Goal: Transaction & Acquisition: Purchase product/service

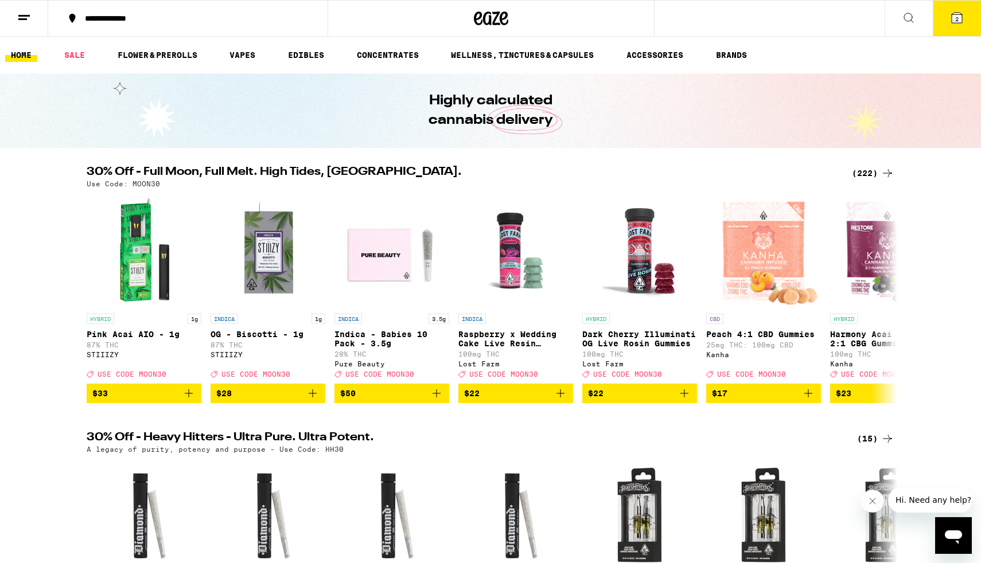
click at [905, 22] on icon at bounding box center [909, 18] width 14 height 14
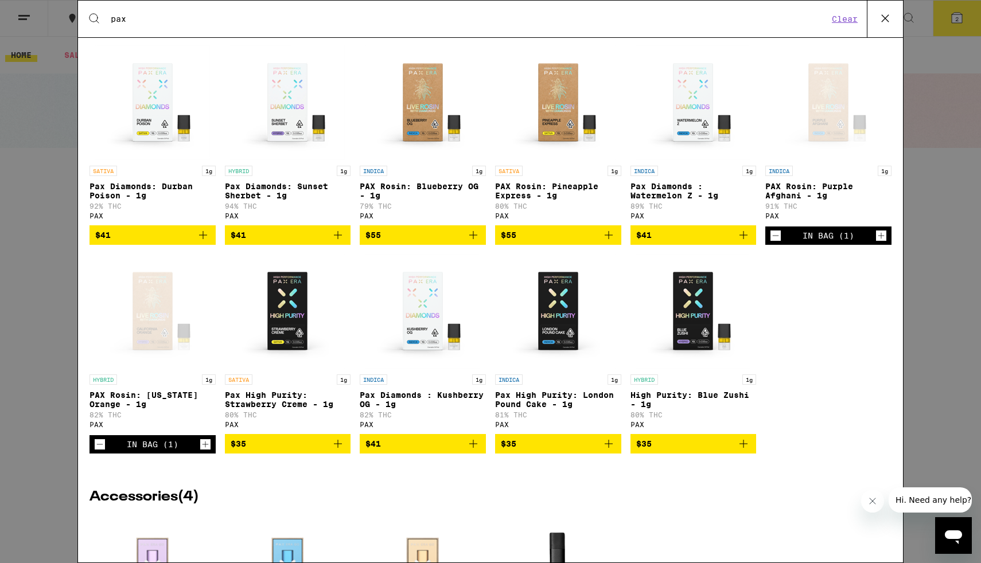
scroll to position [193, 0]
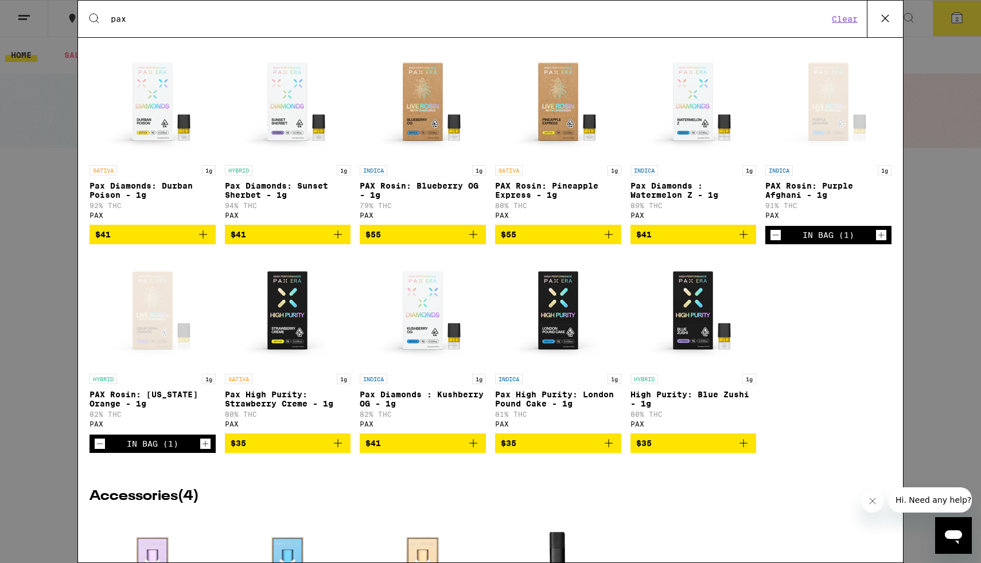
type input "pax"
click at [99, 451] on icon "Decrement" at bounding box center [100, 444] width 10 height 14
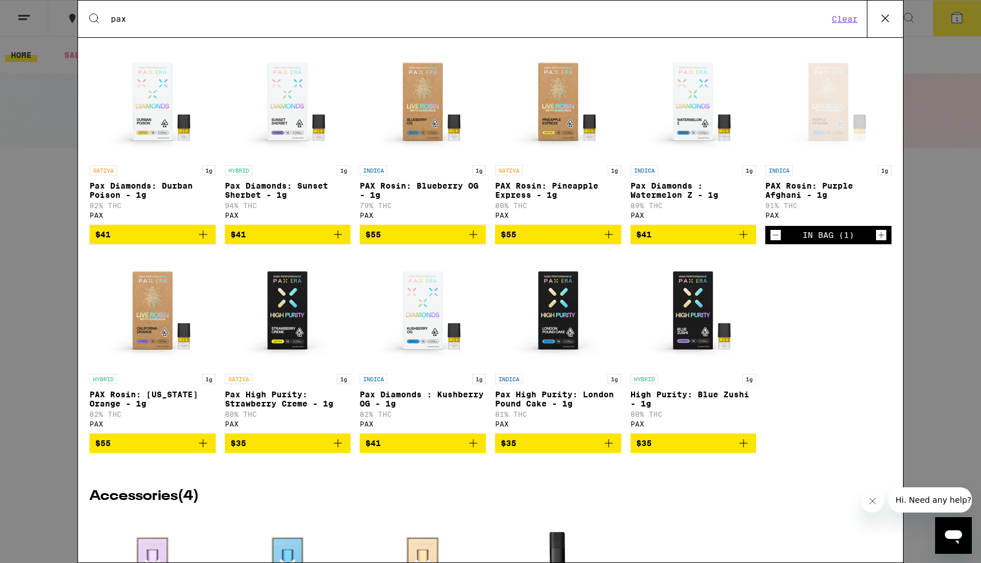
click at [774, 242] on icon "Decrement" at bounding box center [776, 235] width 10 height 14
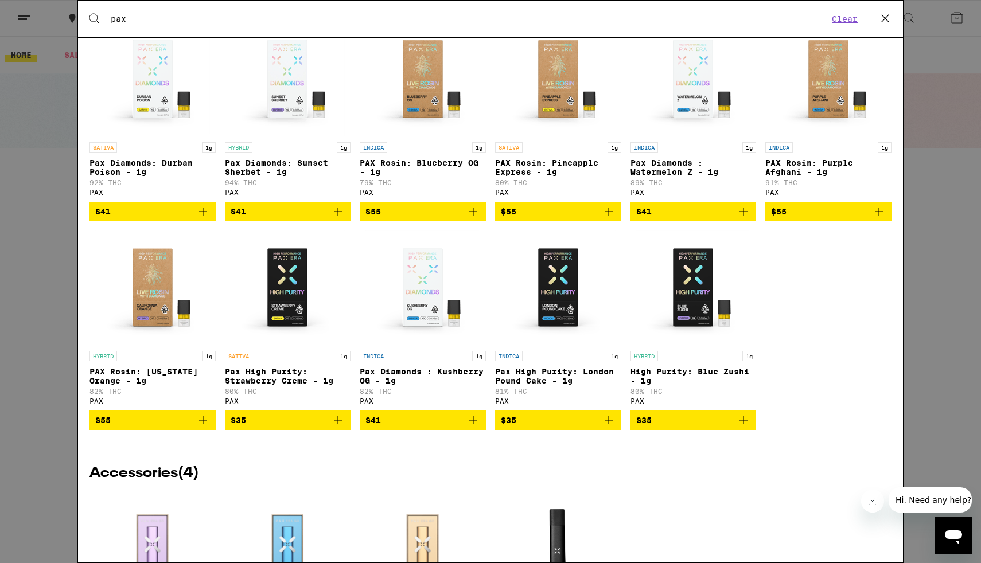
scroll to position [211, 0]
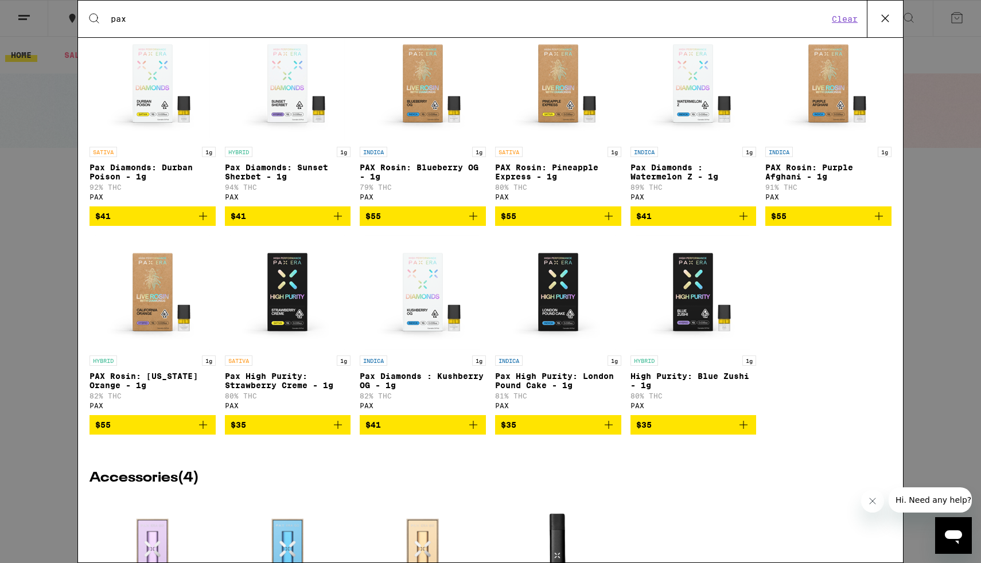
click at [878, 223] on icon "Add to bag" at bounding box center [879, 216] width 14 height 14
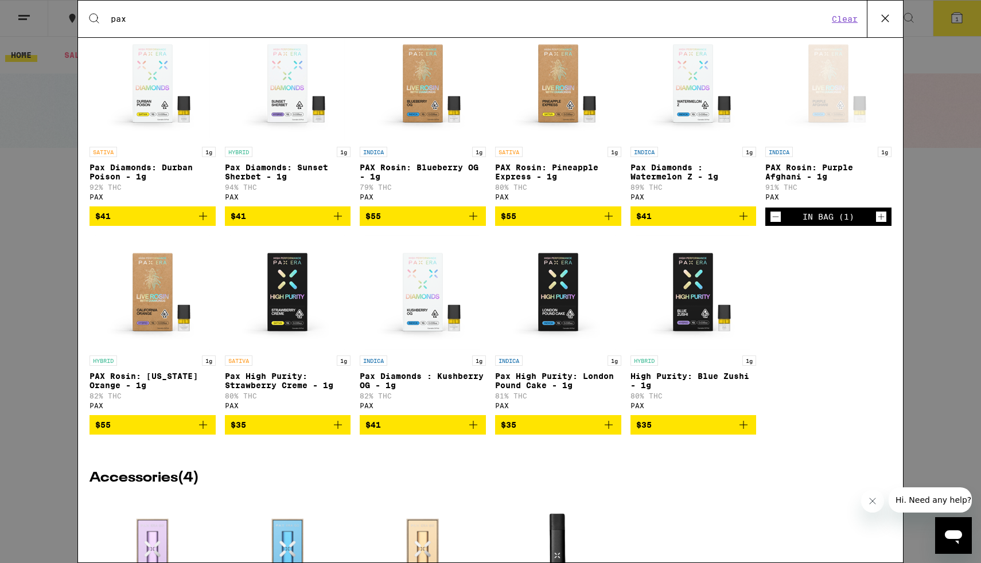
click at [741, 223] on icon "Add to bag" at bounding box center [744, 216] width 14 height 14
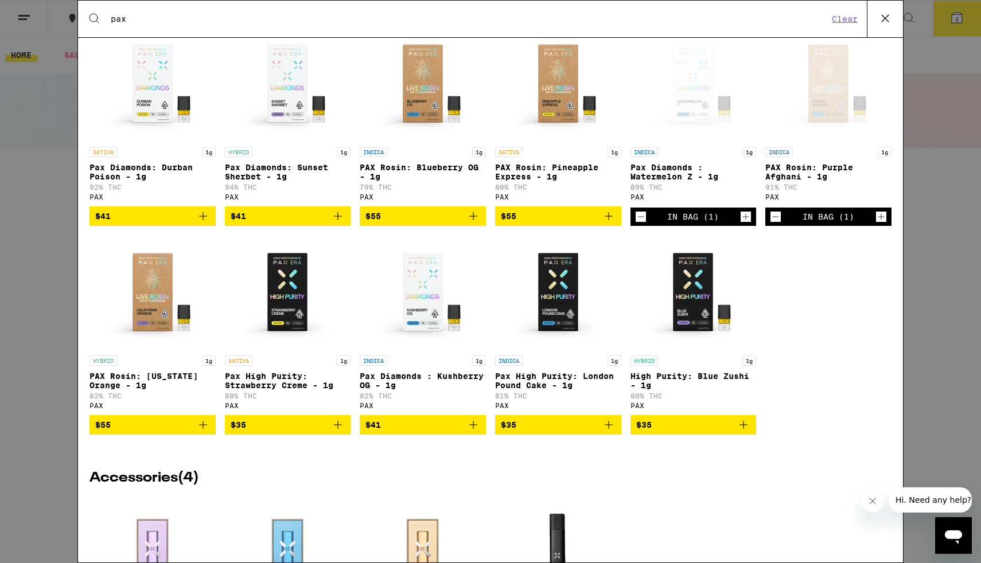
click at [883, 20] on icon at bounding box center [885, 18] width 7 height 7
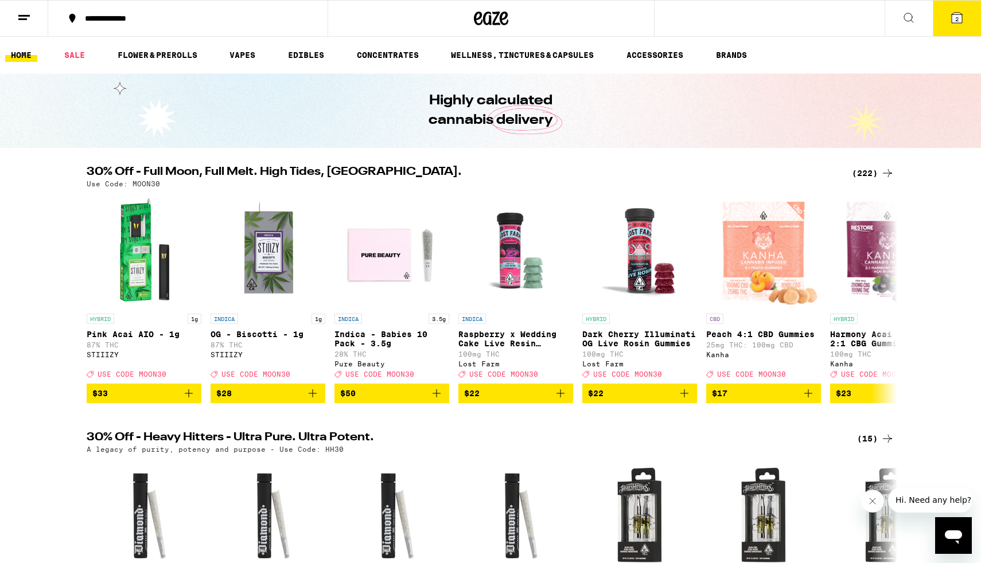
click at [954, 20] on icon at bounding box center [957, 18] width 10 height 10
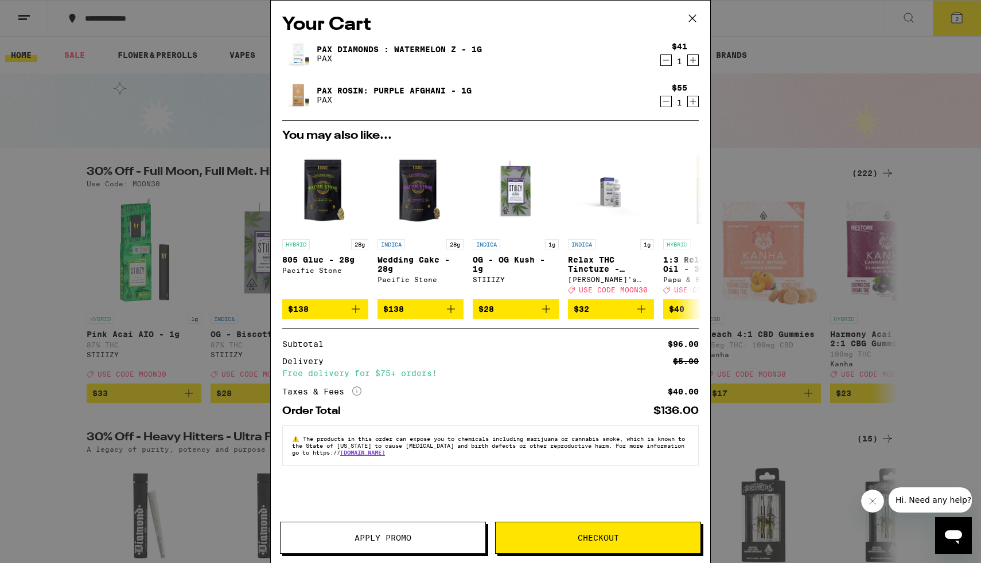
click at [604, 541] on span "Checkout" at bounding box center [598, 538] width 41 height 8
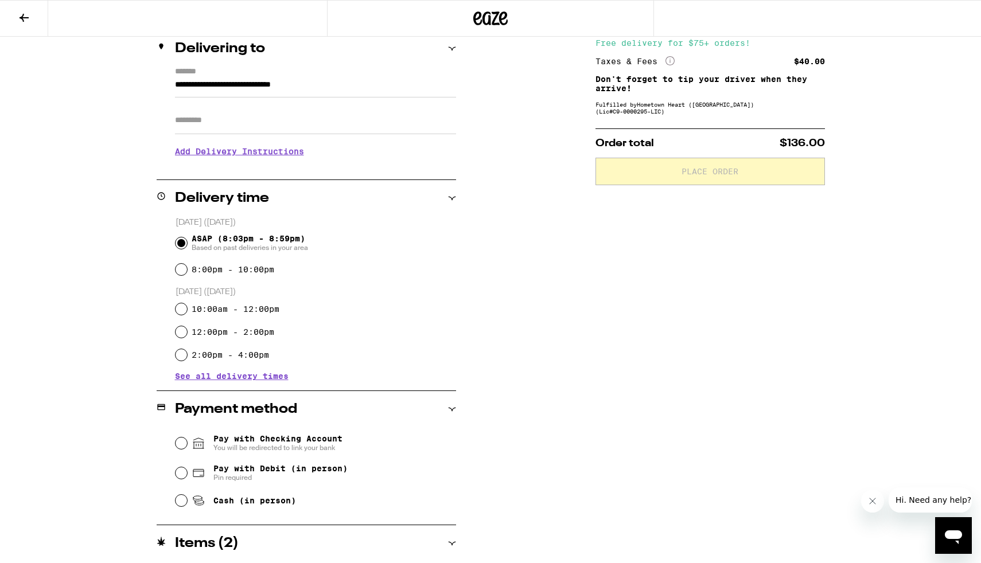
scroll to position [223, 0]
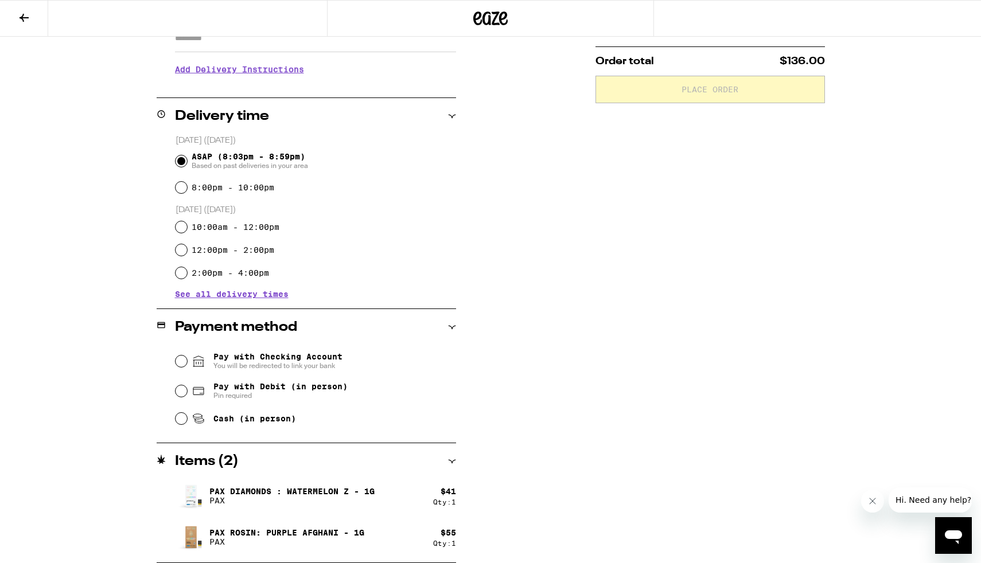
click at [318, 359] on span "Pay with Checking Account You will be redirected to link your bank" at bounding box center [277, 361] width 129 height 18
click at [187, 359] on input "Pay with Checking Account You will be redirected to link your bank" at bounding box center [181, 361] width 11 height 11
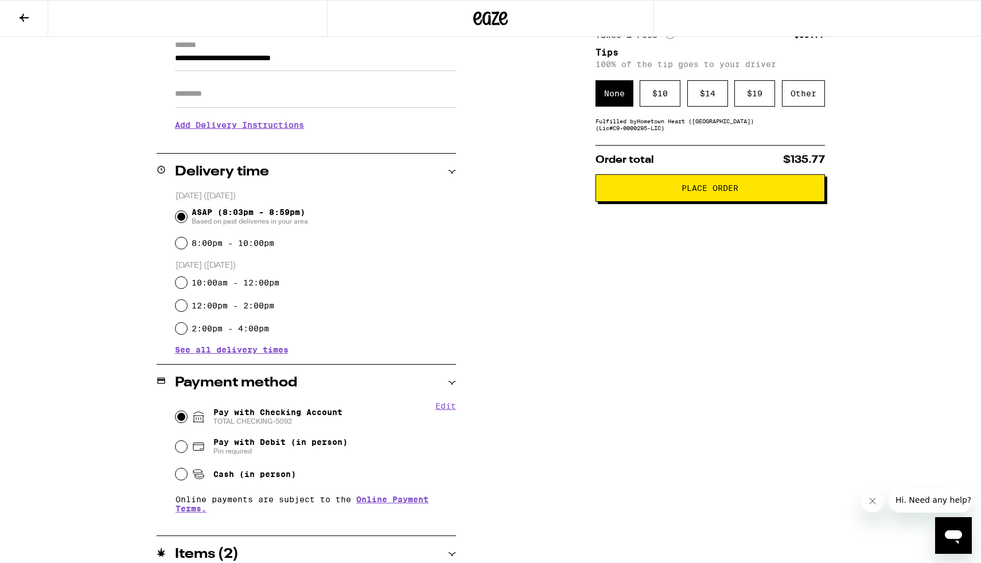
scroll to position [0, 0]
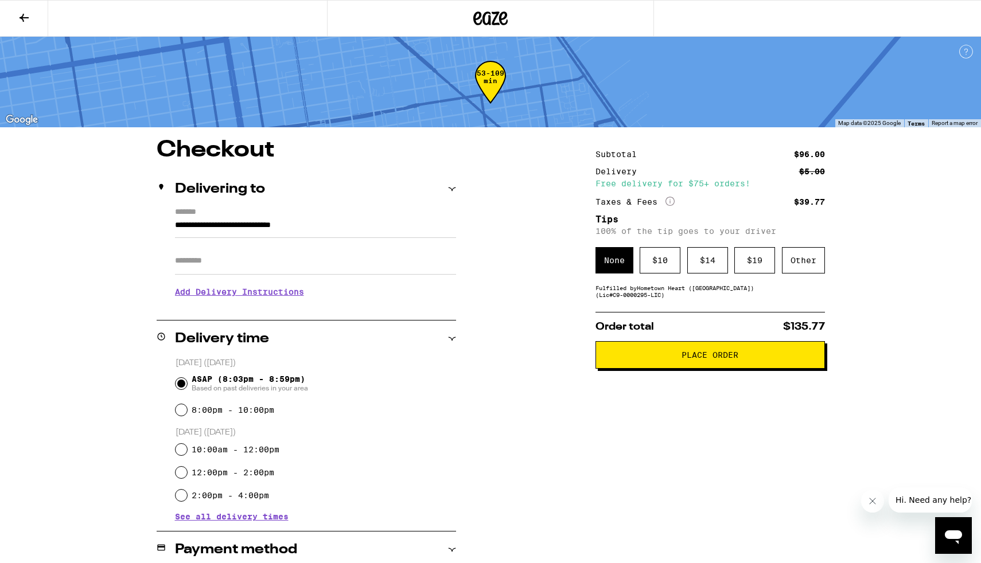
click at [24, 20] on icon at bounding box center [24, 18] width 14 height 14
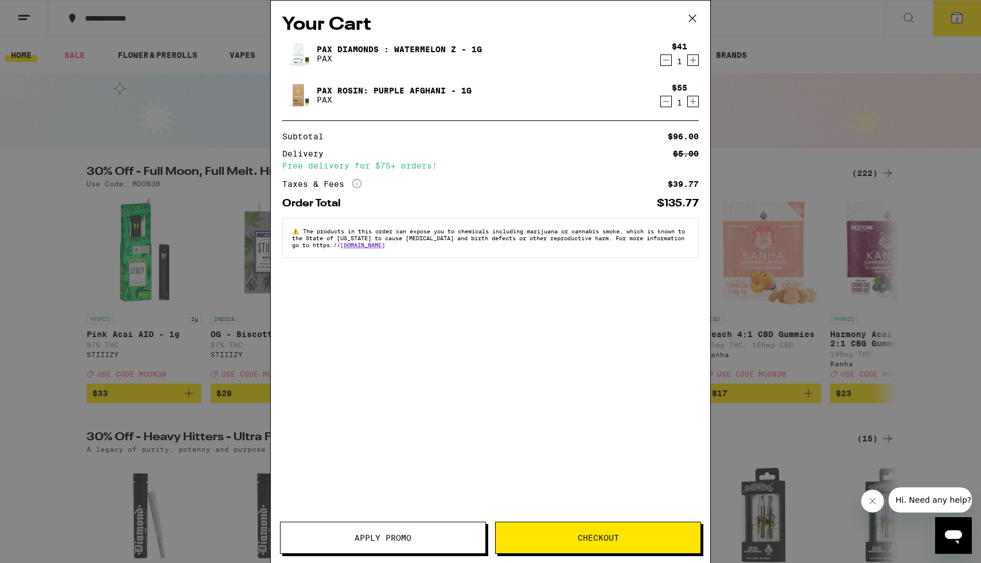
click at [665, 62] on icon "Decrement" at bounding box center [666, 60] width 10 height 14
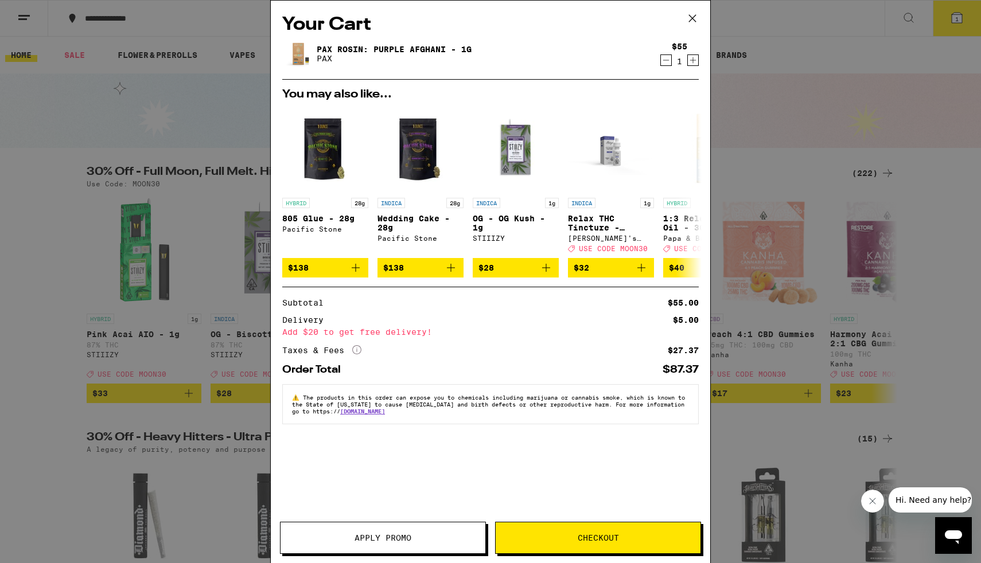
click at [695, 16] on icon at bounding box center [692, 18] width 17 height 17
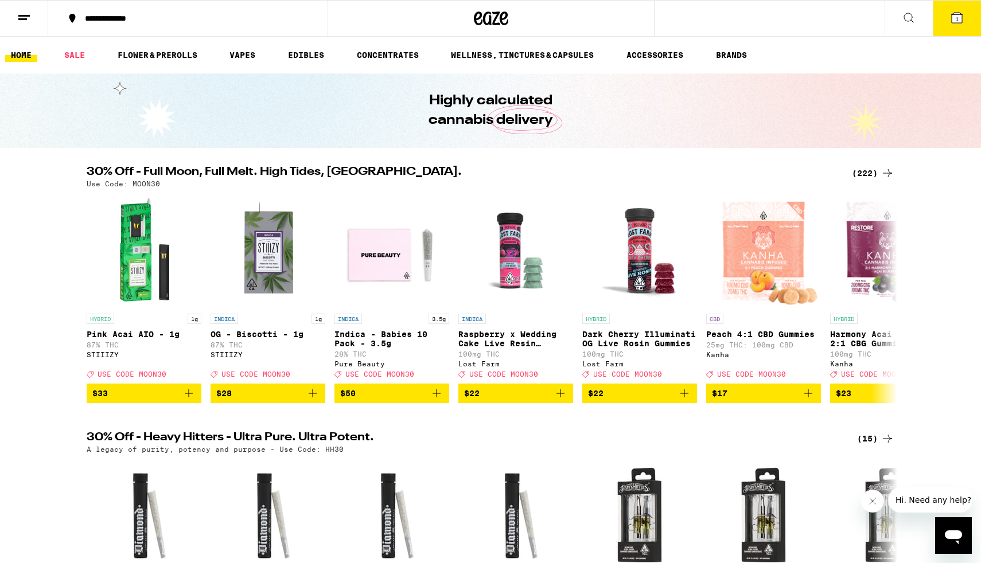
click at [952, 15] on icon at bounding box center [957, 18] width 10 height 10
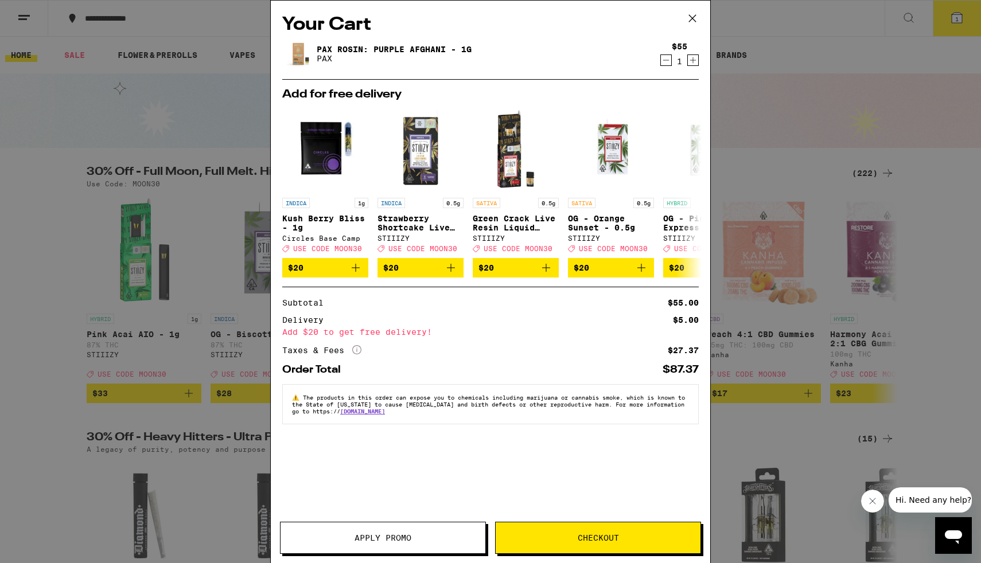
click at [691, 17] on icon at bounding box center [692, 18] width 7 height 7
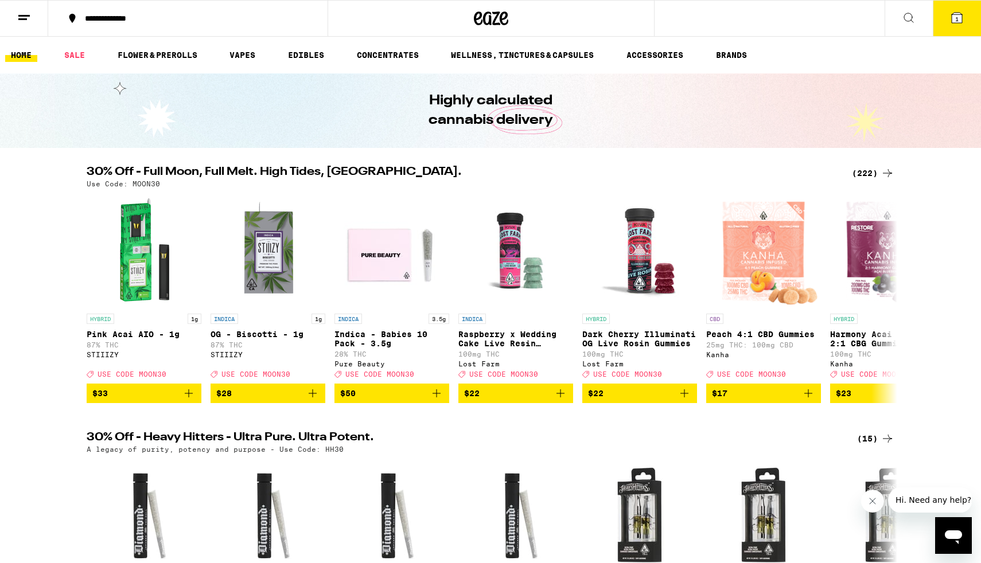
click at [906, 17] on icon at bounding box center [909, 18] width 14 height 14
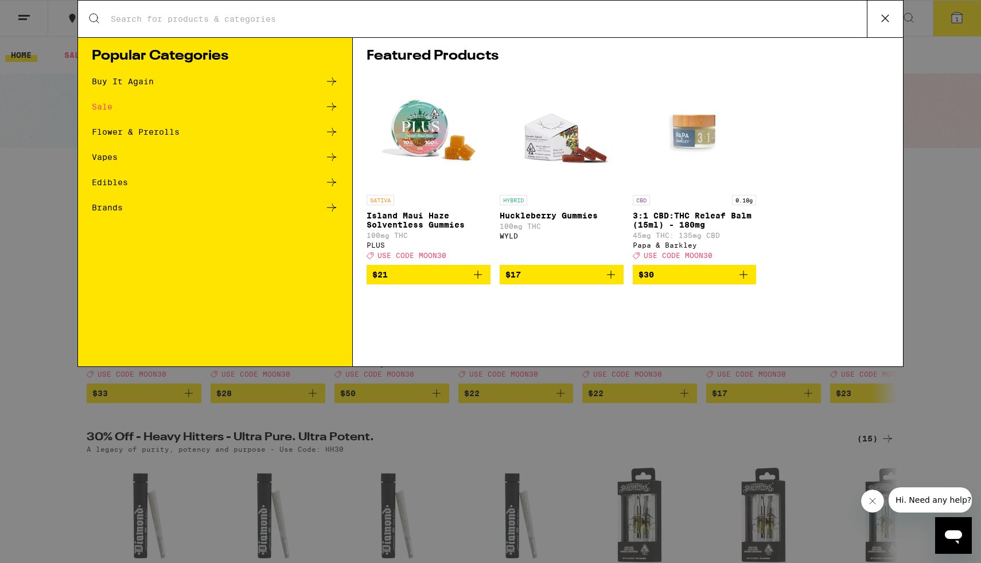
click at [421, 24] on input "Search for Products" at bounding box center [488, 19] width 757 height 10
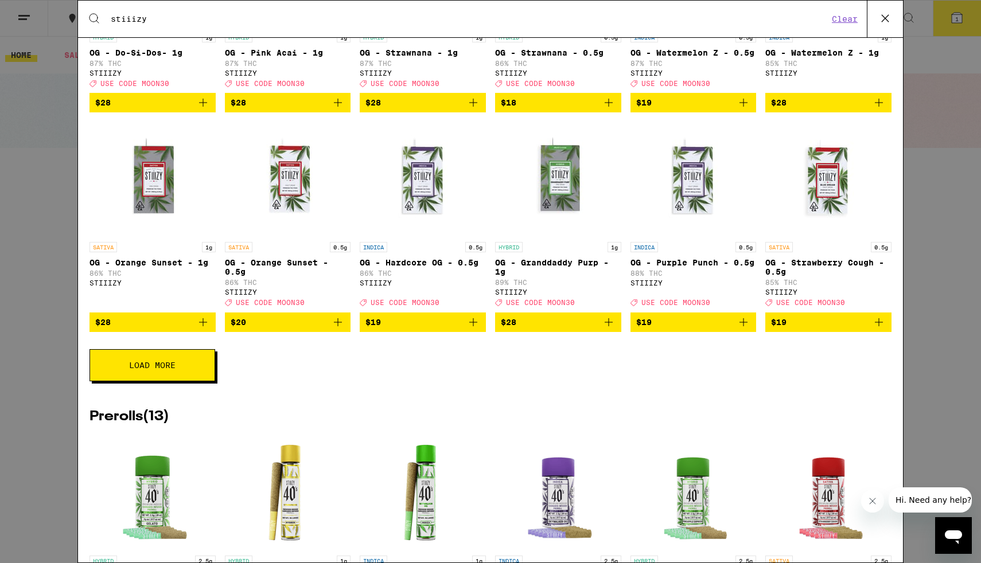
scroll to position [352, 0]
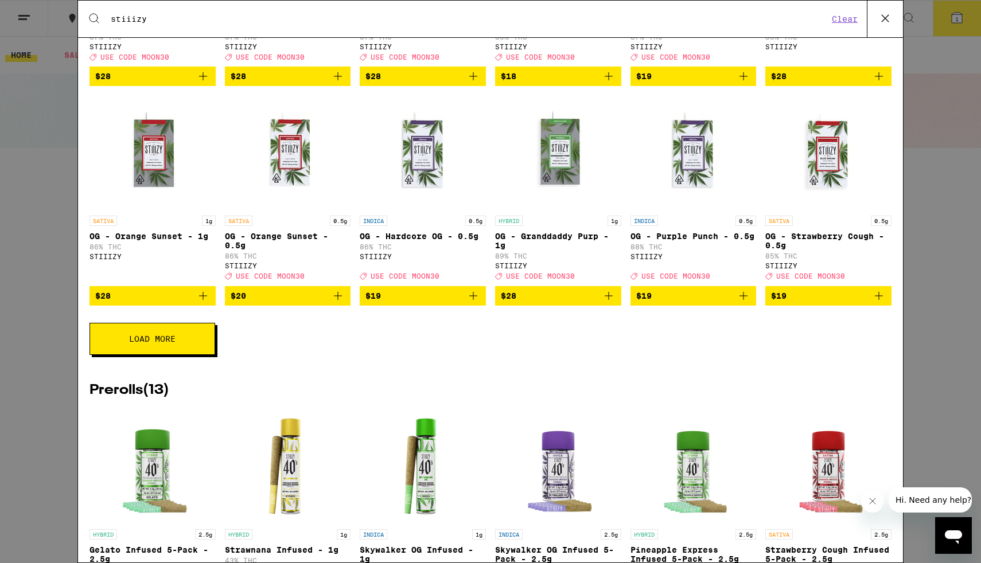
type input "stiiizy"
click at [184, 355] on button "Load More" at bounding box center [153, 339] width 126 height 32
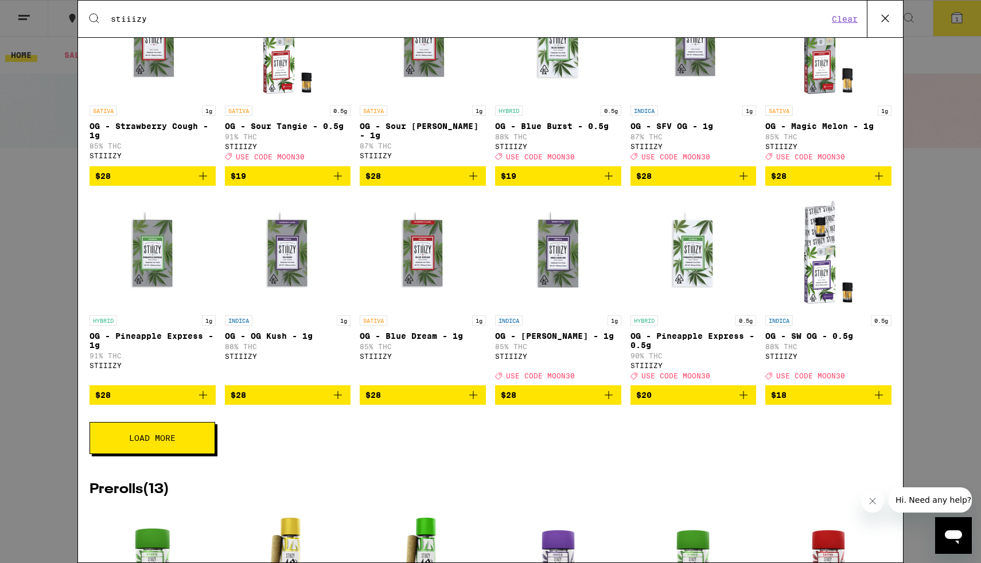
scroll to position [689, 0]
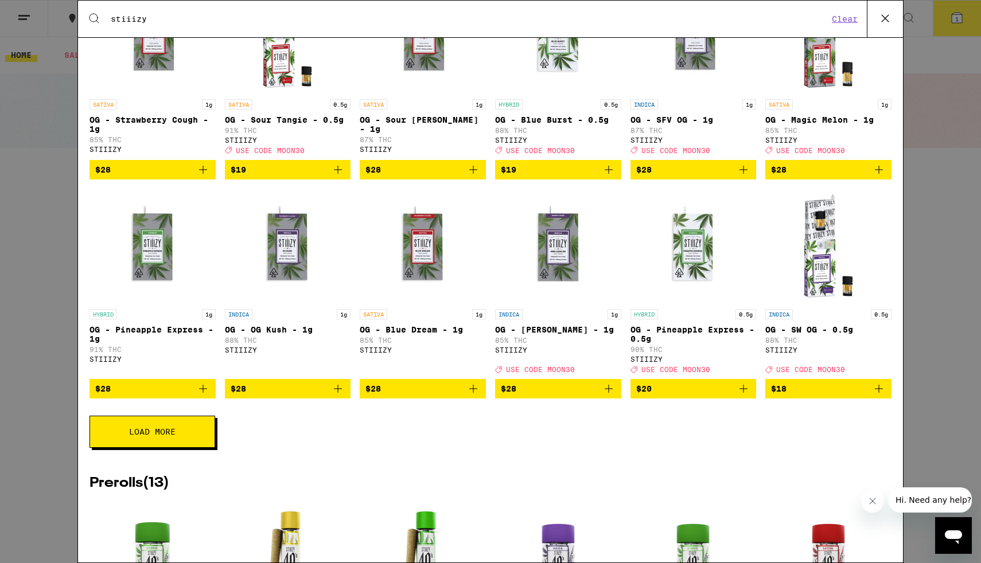
click at [138, 436] on span "Load More" at bounding box center [152, 432] width 46 height 8
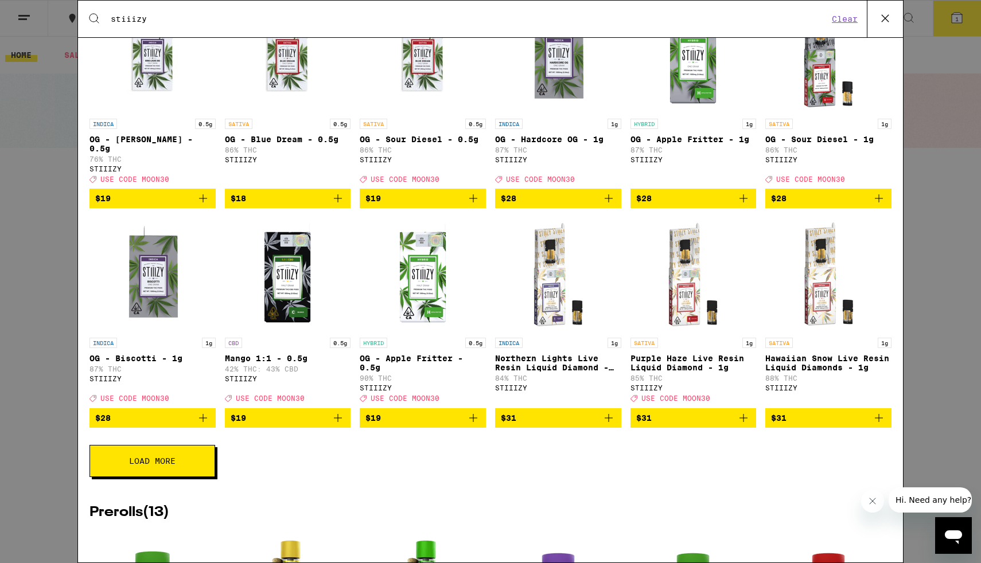
scroll to position [1099, 0]
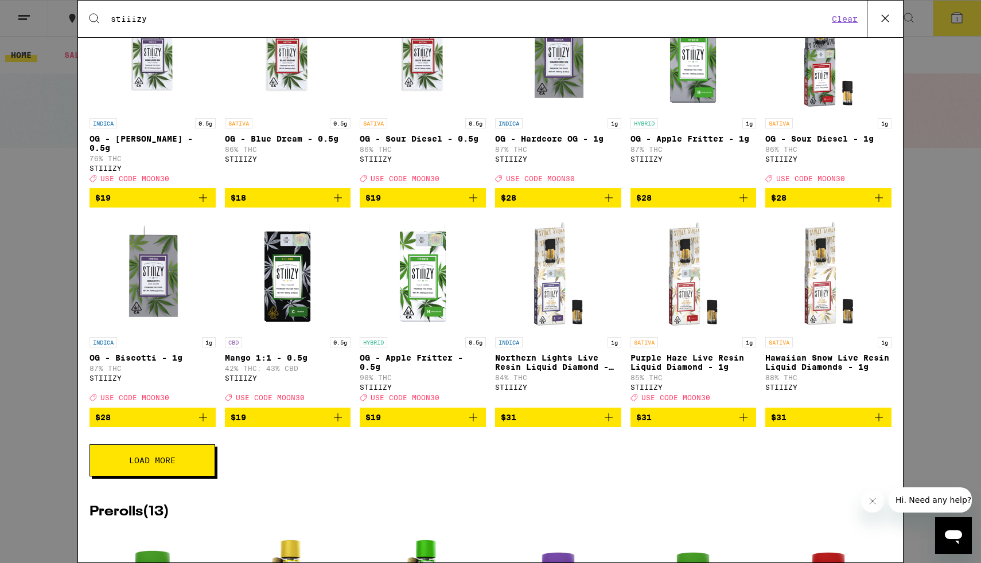
click at [146, 465] on span "Load More" at bounding box center [152, 461] width 46 height 8
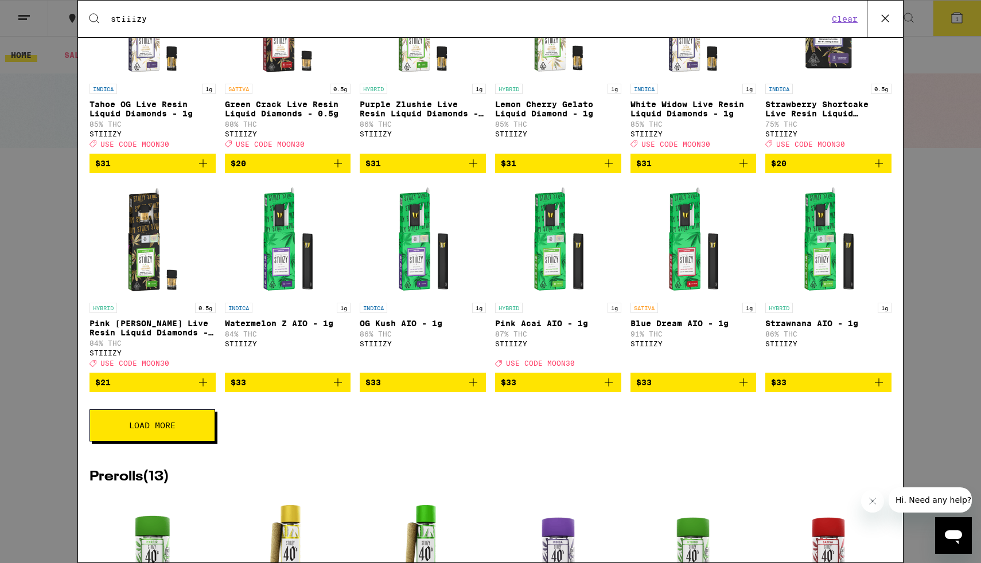
scroll to position [1573, 0]
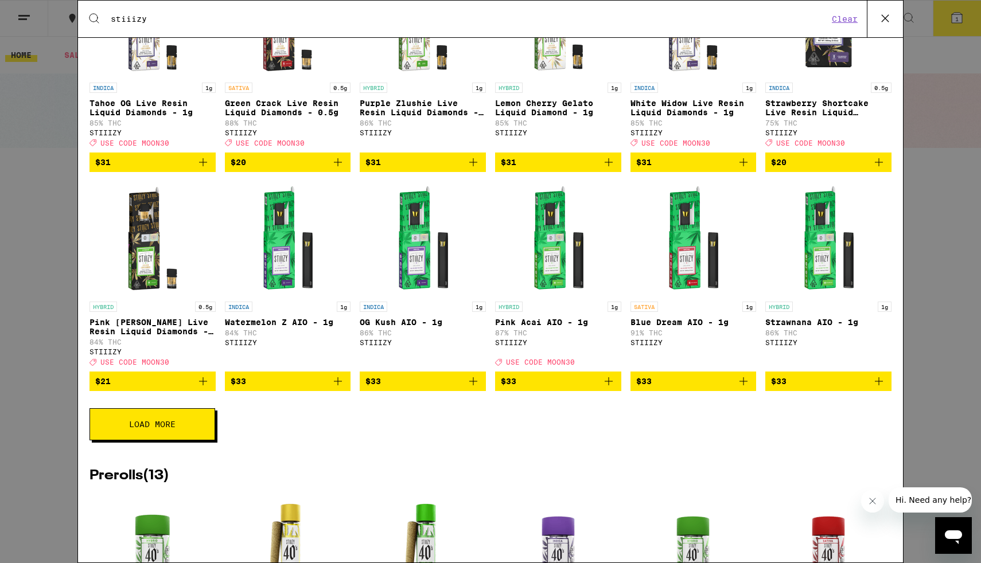
click at [151, 429] on span "Load More" at bounding box center [152, 425] width 46 height 8
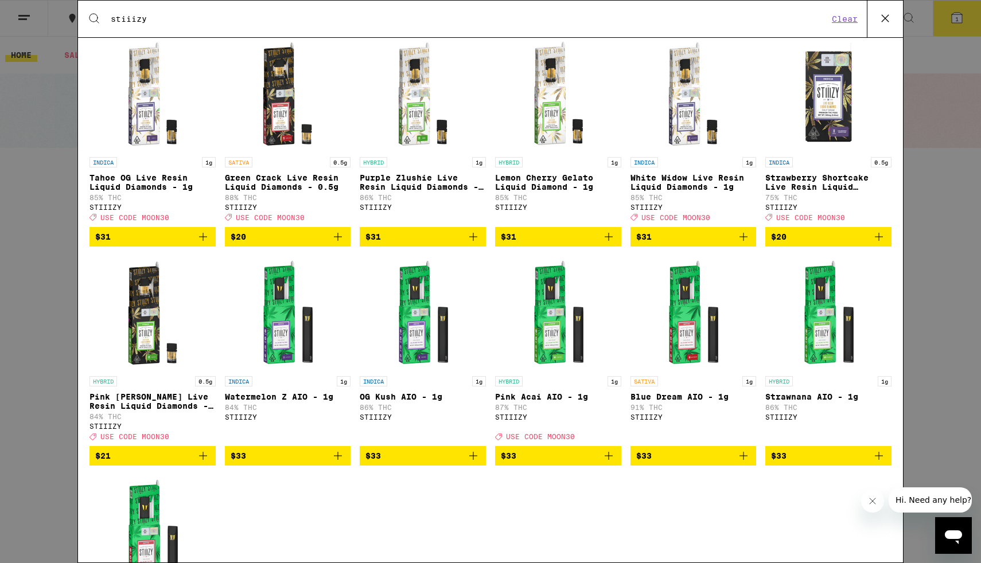
scroll to position [1503, 0]
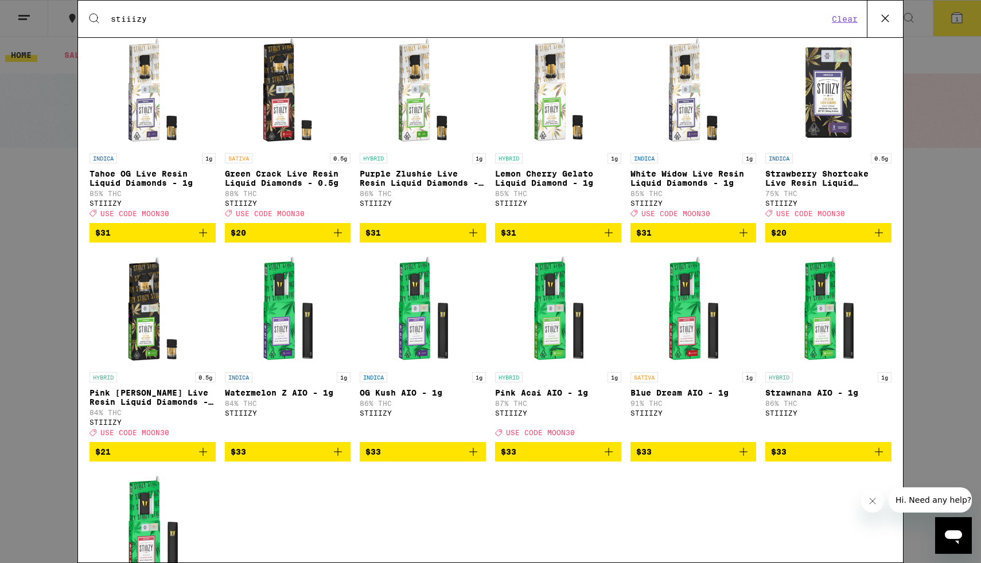
click at [917, 321] on div "Search for Products stiiizy Clear 91 results for "stiiizy" Brands ( 1 ) STIIIZY…" at bounding box center [490, 281] width 981 height 563
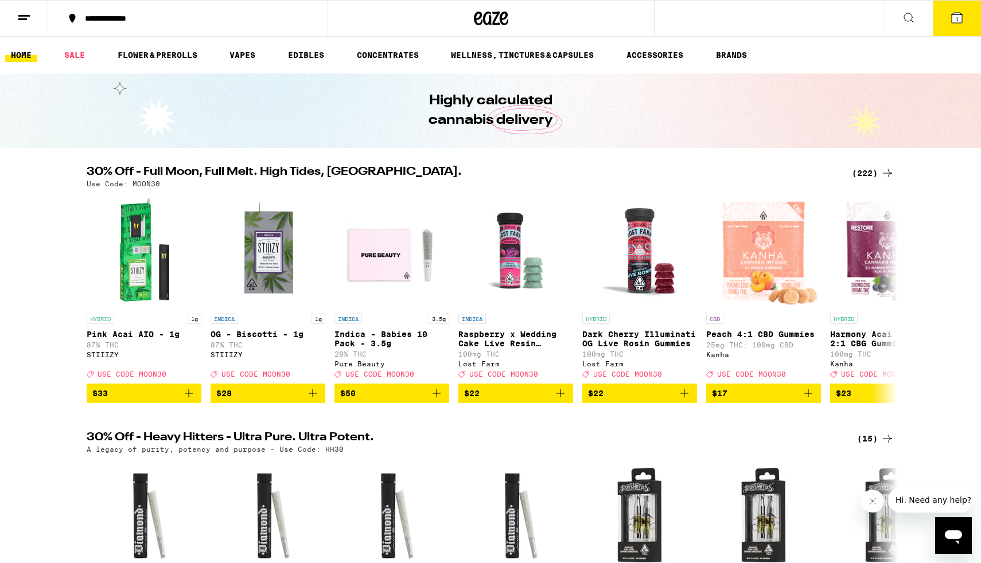
click at [910, 17] on icon at bounding box center [909, 18] width 14 height 14
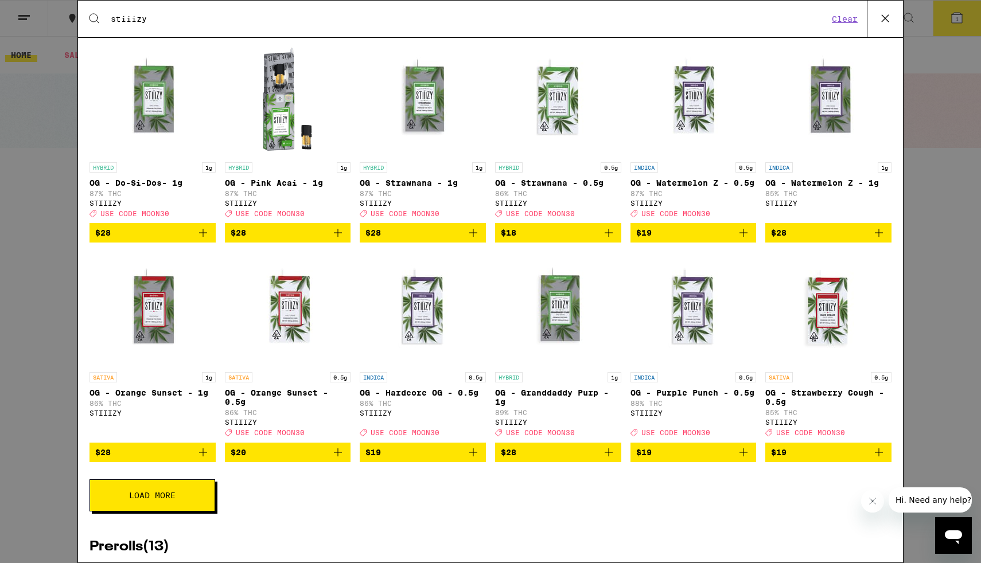
scroll to position [204, 0]
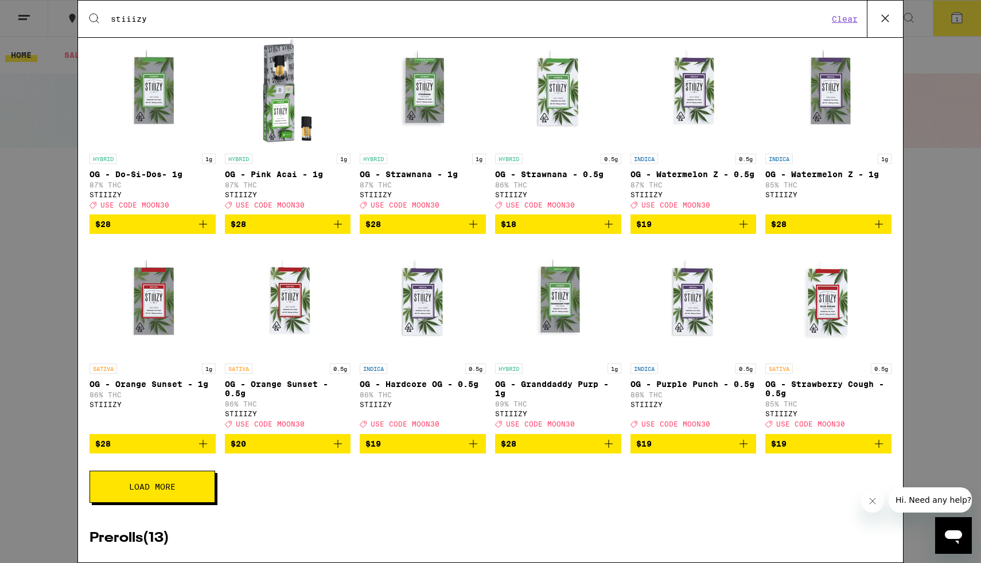
type input "stiiizy"
click at [135, 491] on span "Load More" at bounding box center [152, 487] width 46 height 8
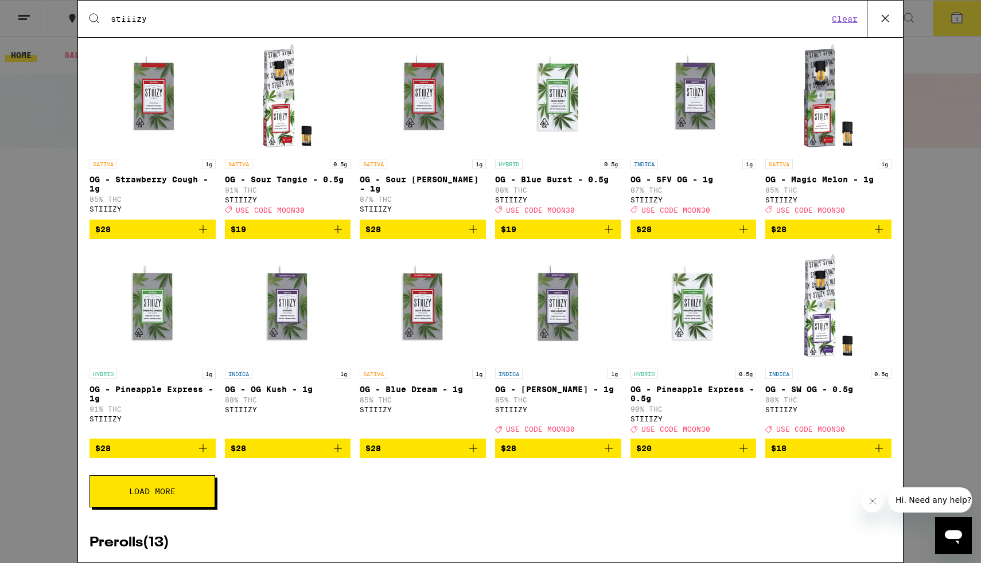
scroll to position [629, 0]
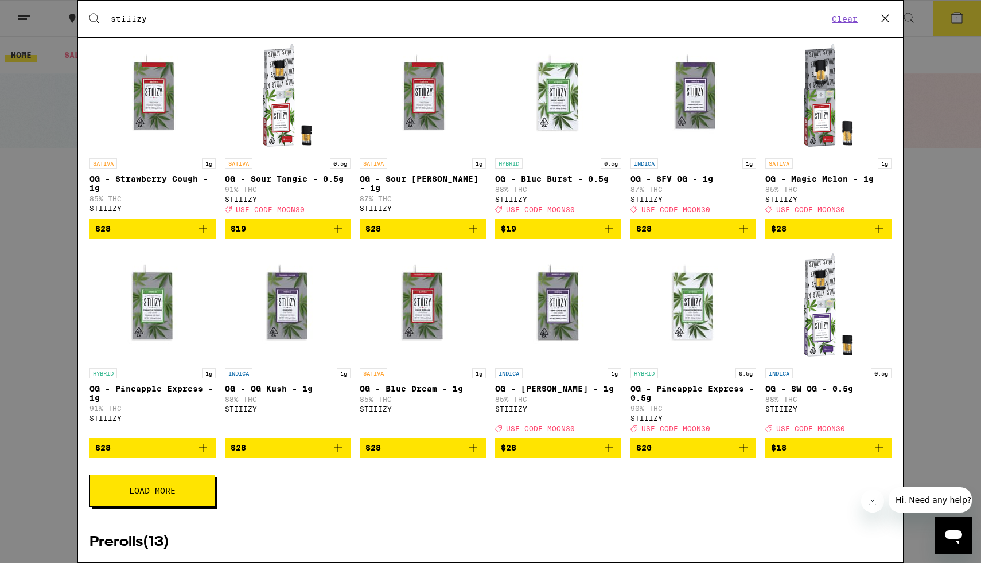
click at [152, 507] on button "Load More" at bounding box center [153, 491] width 126 height 32
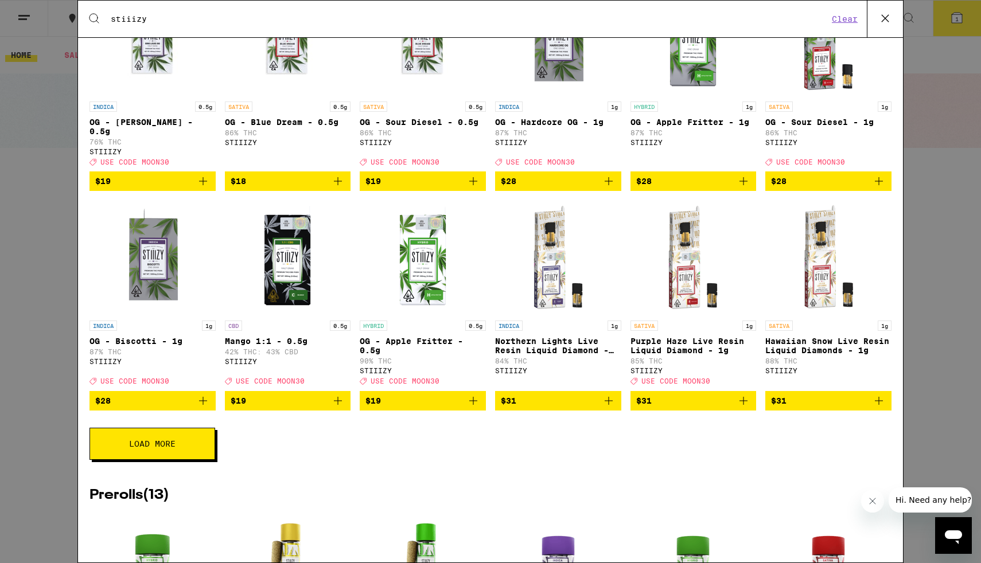
scroll to position [1119, 0]
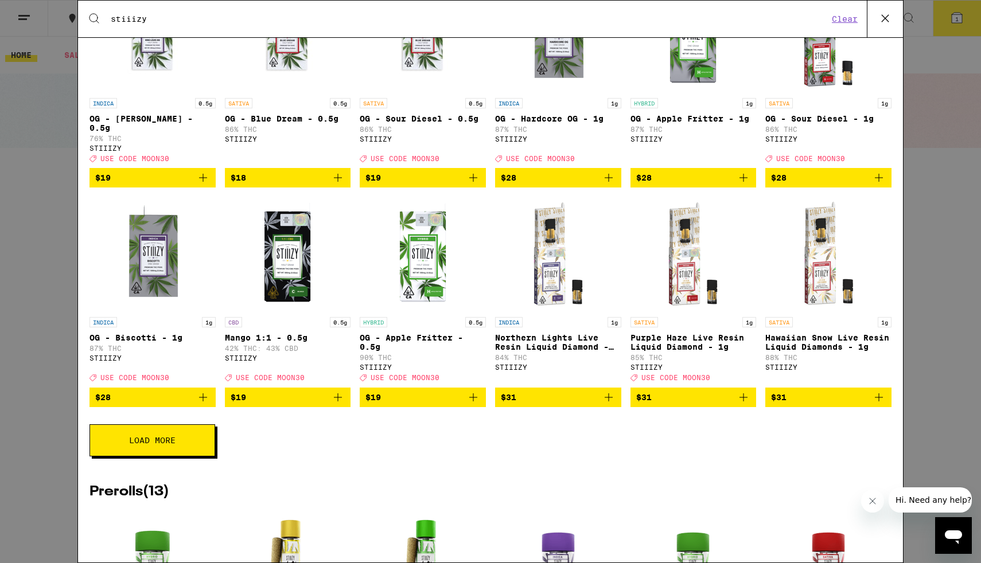
click at [180, 457] on button "Load More" at bounding box center [153, 441] width 126 height 32
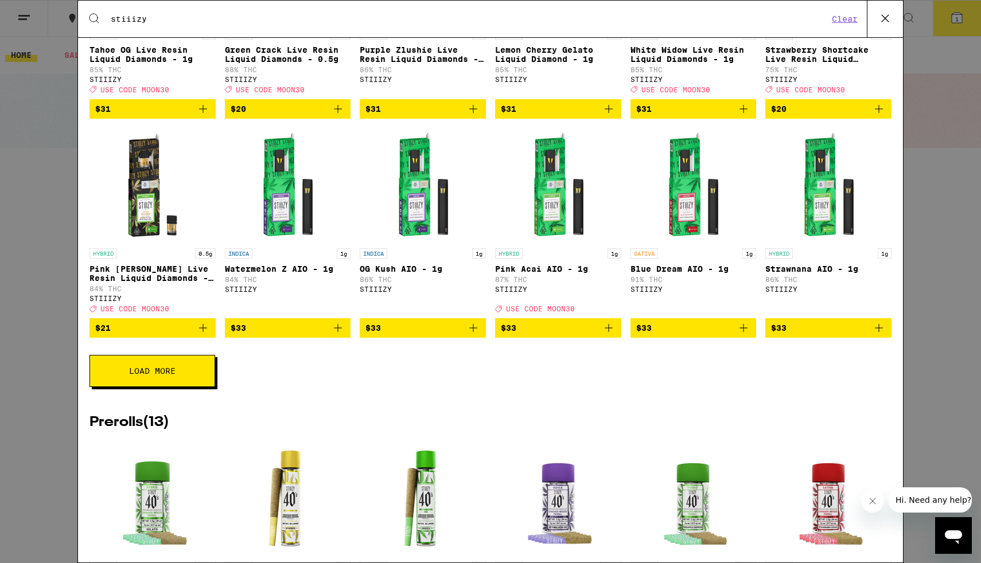
scroll to position [1628, 0]
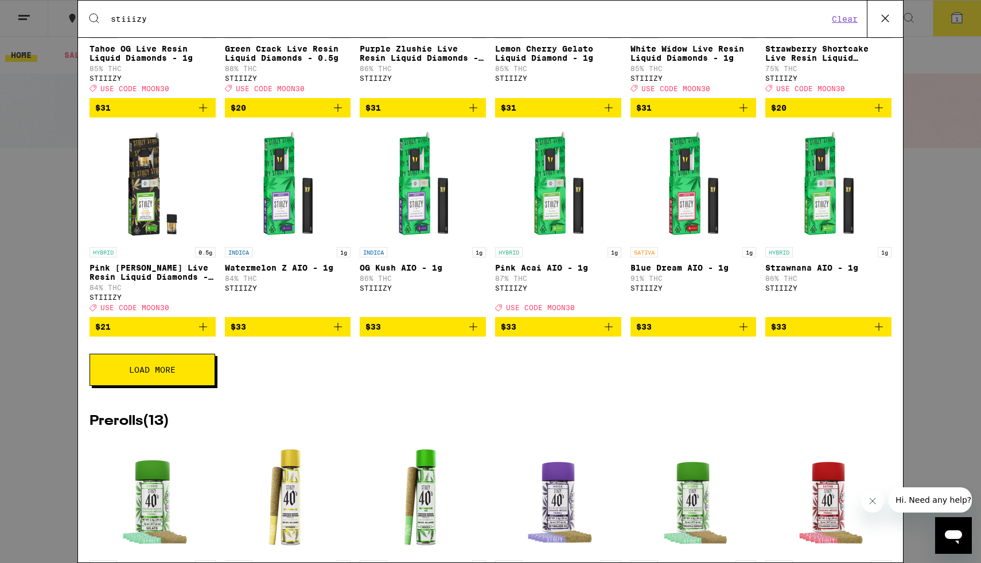
click at [196, 386] on button "Load More" at bounding box center [153, 370] width 126 height 32
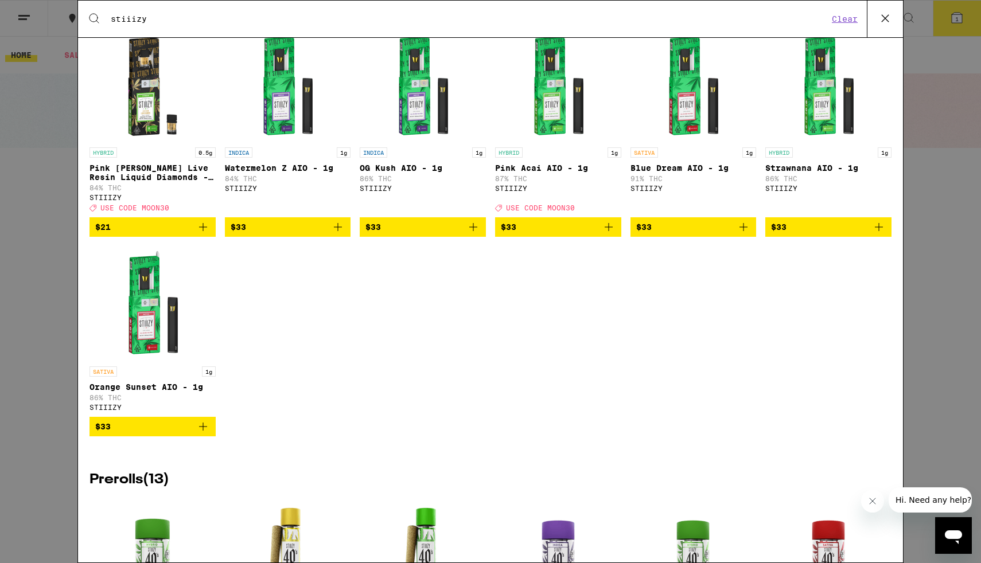
scroll to position [1727, 0]
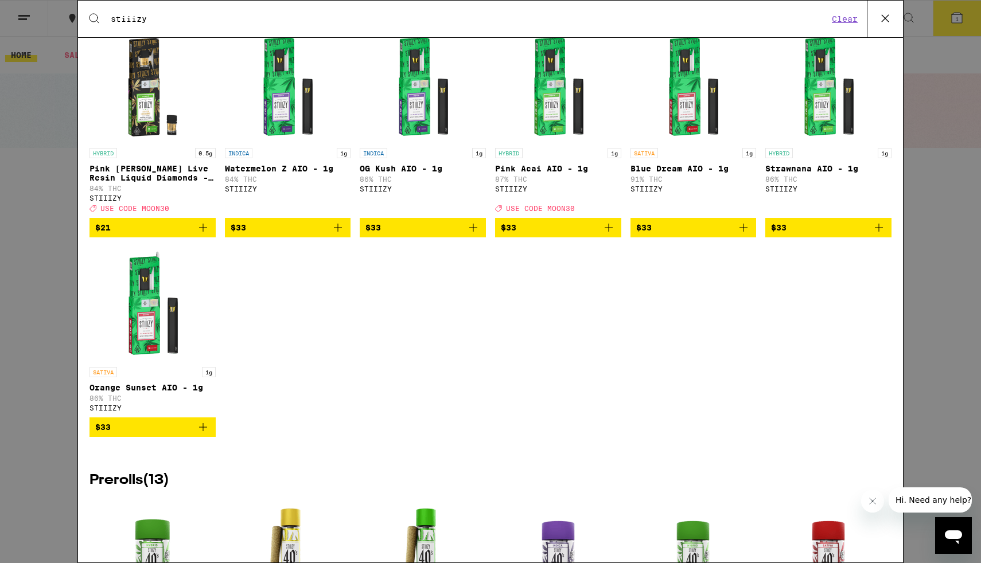
click at [206, 235] on icon "Add to bag" at bounding box center [203, 228] width 14 height 14
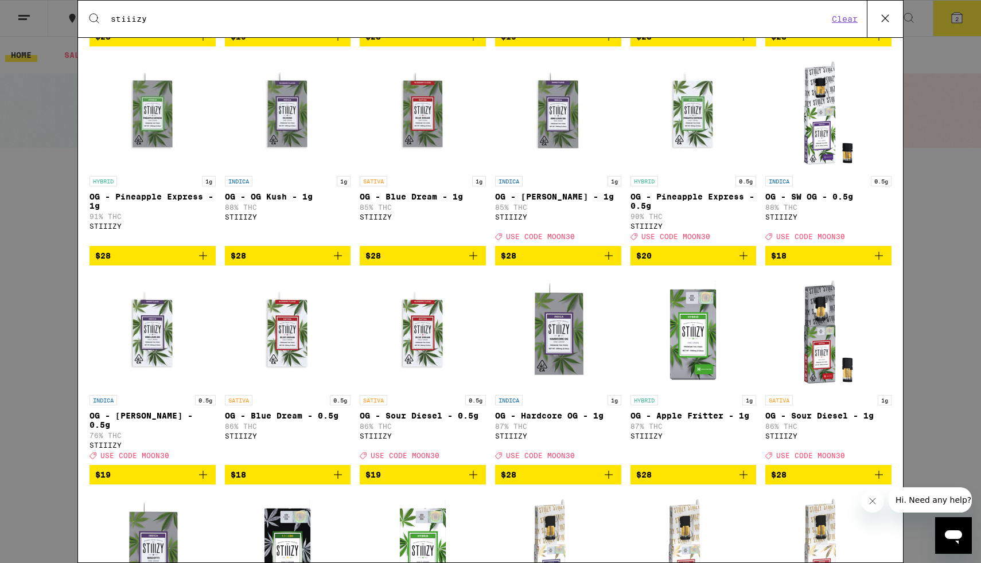
scroll to position [820, 0]
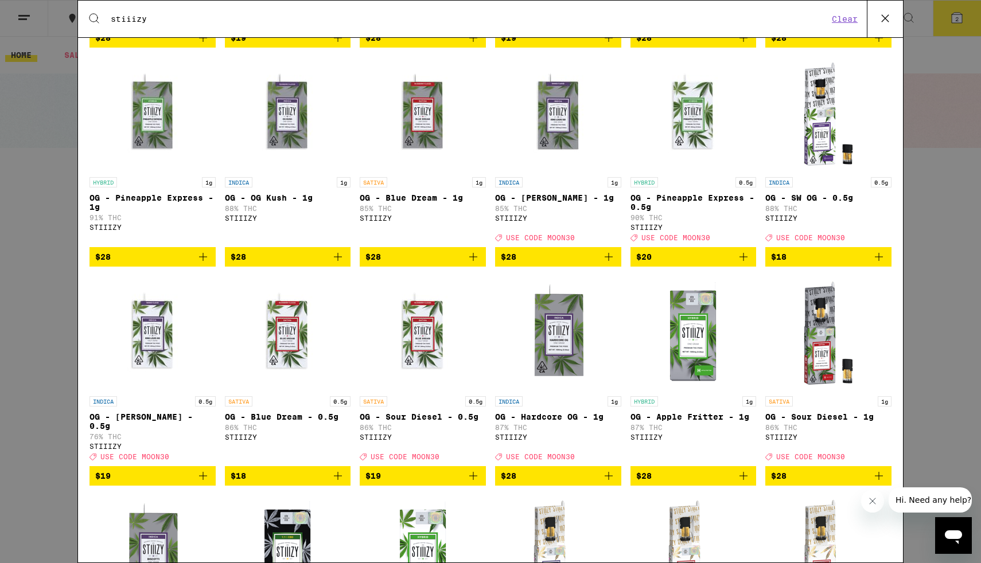
click at [744, 261] on icon "Add to bag" at bounding box center [744, 257] width 8 height 8
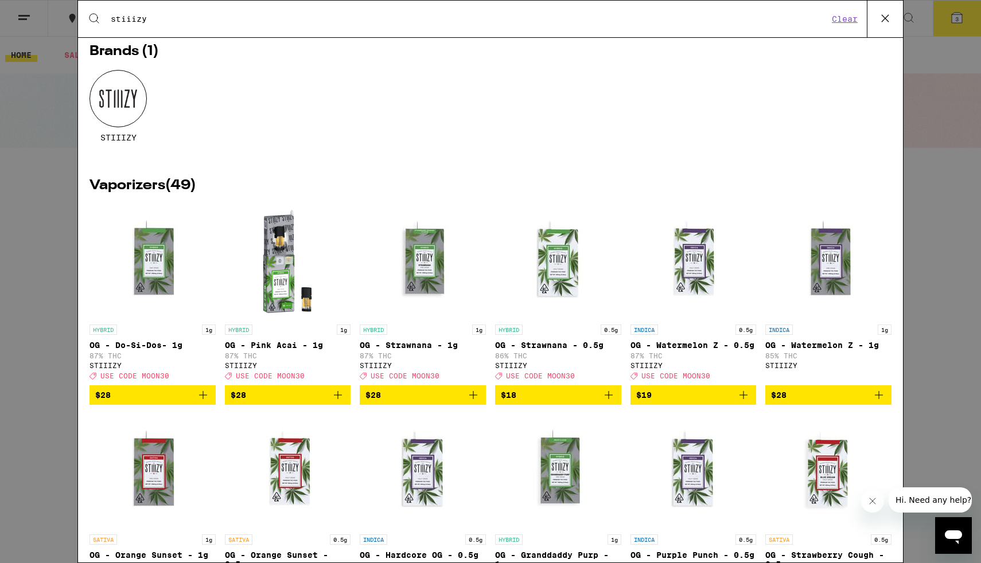
scroll to position [26, 0]
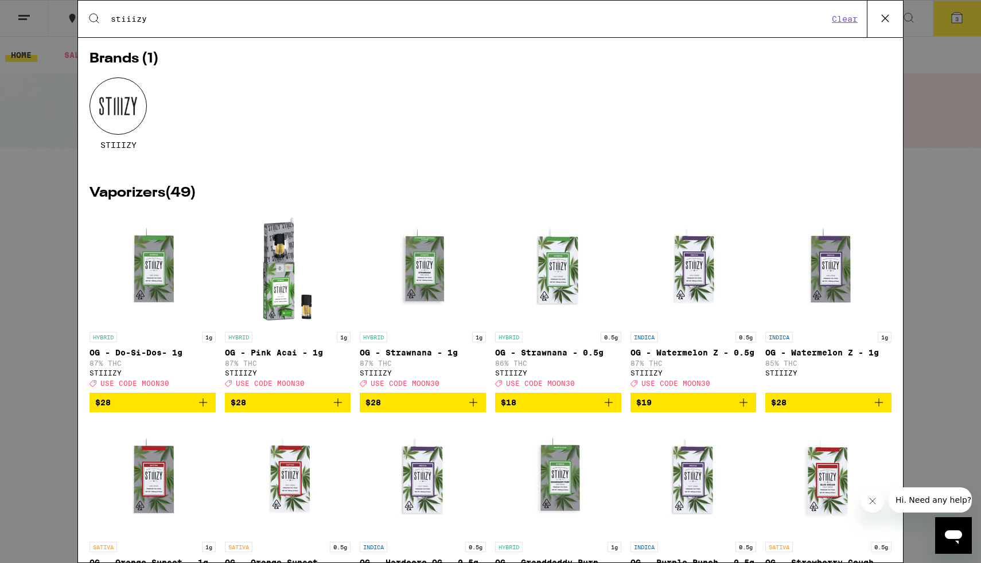
click at [874, 21] on button at bounding box center [885, 19] width 36 height 37
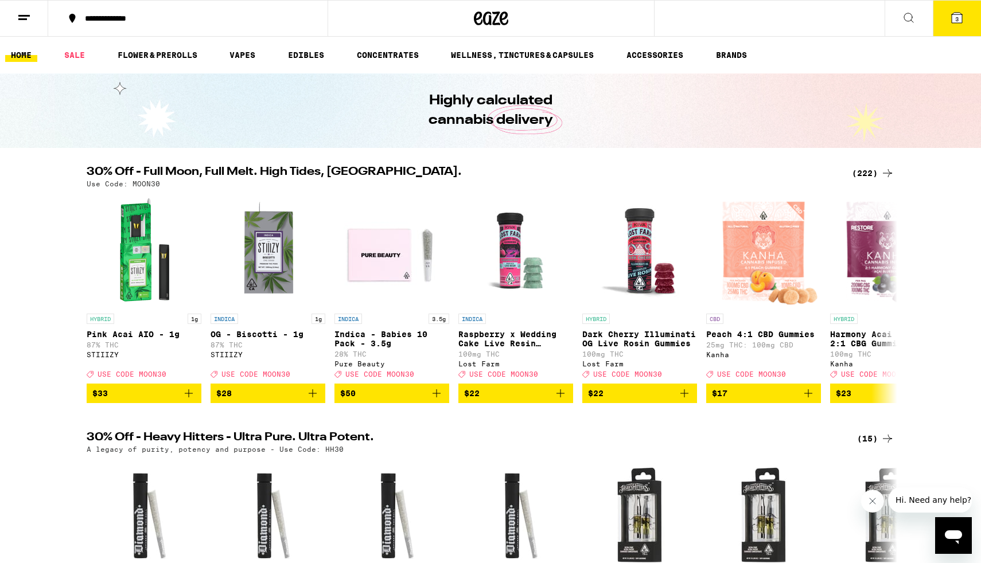
click at [967, 14] on button "3" at bounding box center [957, 19] width 48 height 36
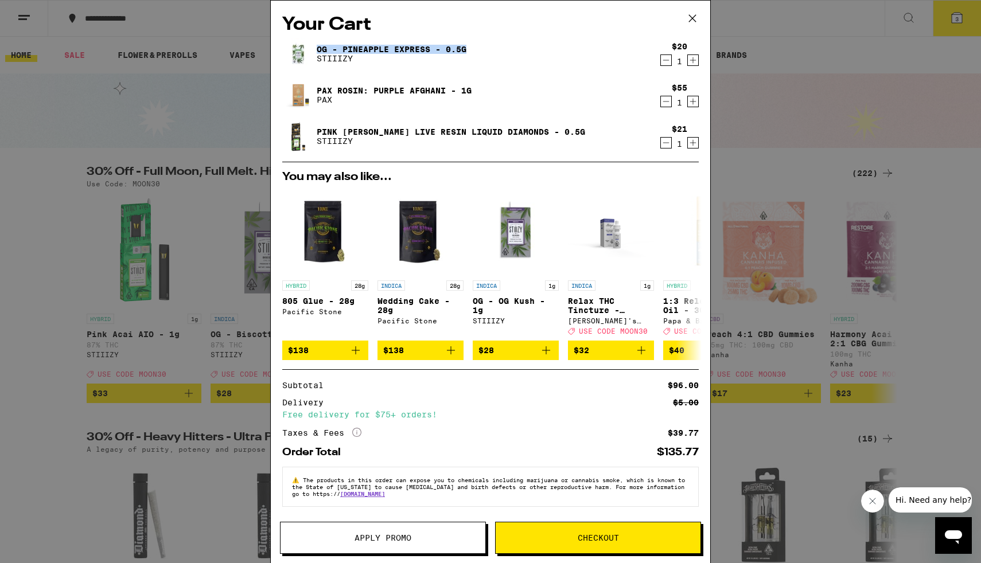
click at [666, 59] on icon "Decrement" at bounding box center [666, 60] width 10 height 14
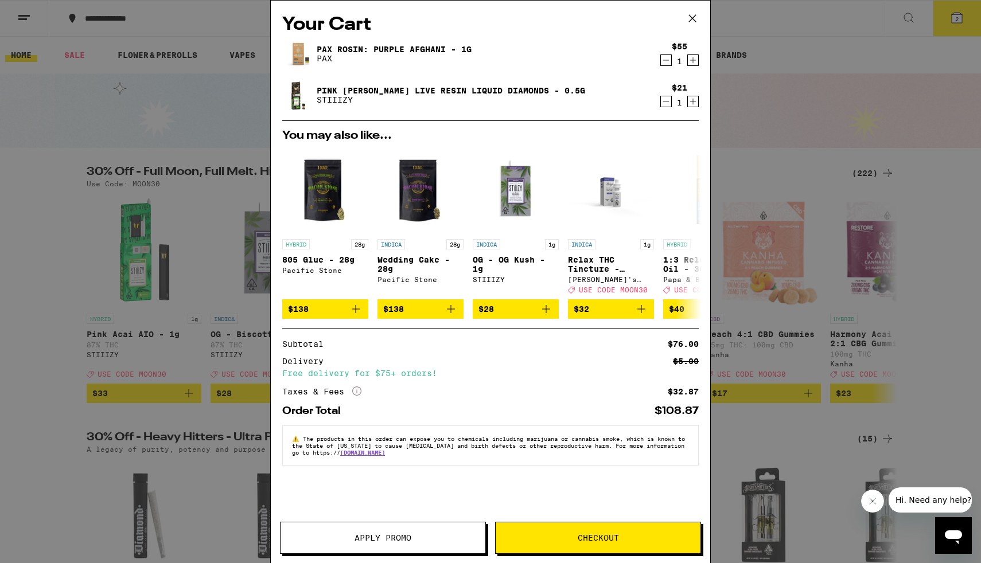
click at [366, 534] on span "Apply Promo" at bounding box center [383, 538] width 57 height 8
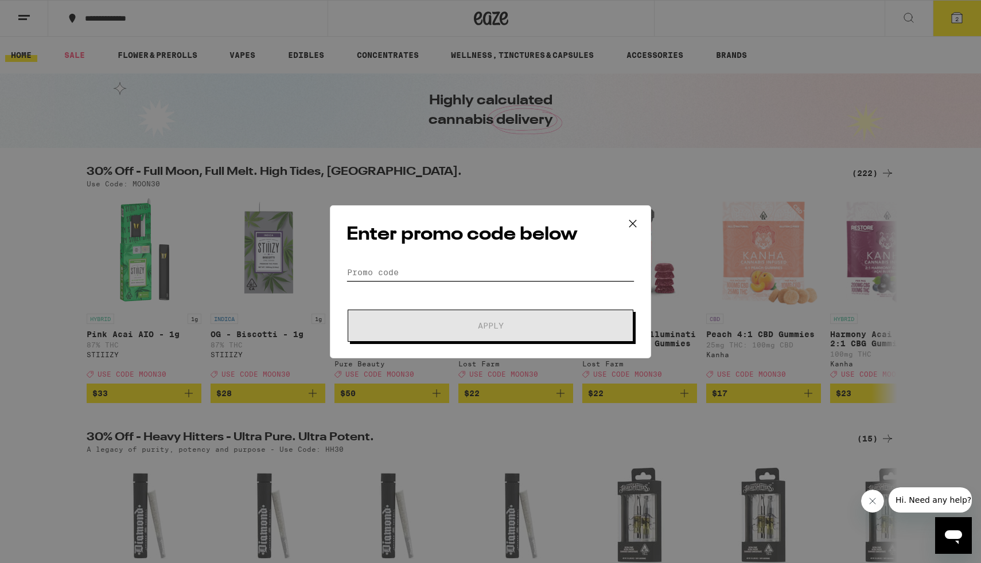
click at [505, 268] on input "Promo Code" at bounding box center [491, 272] width 288 height 17
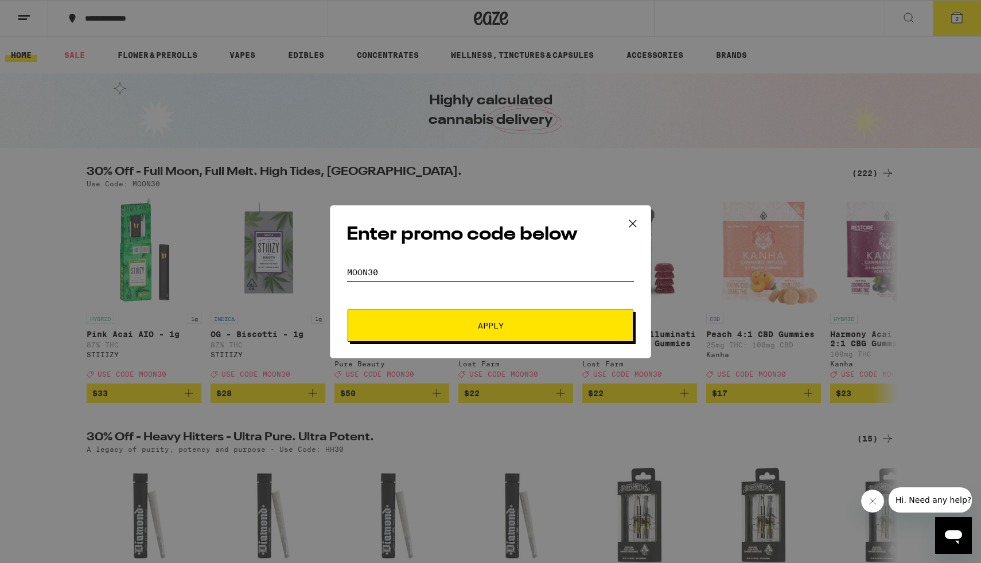
type input "MOON30"
click at [556, 327] on span "Apply" at bounding box center [490, 326] width 207 height 8
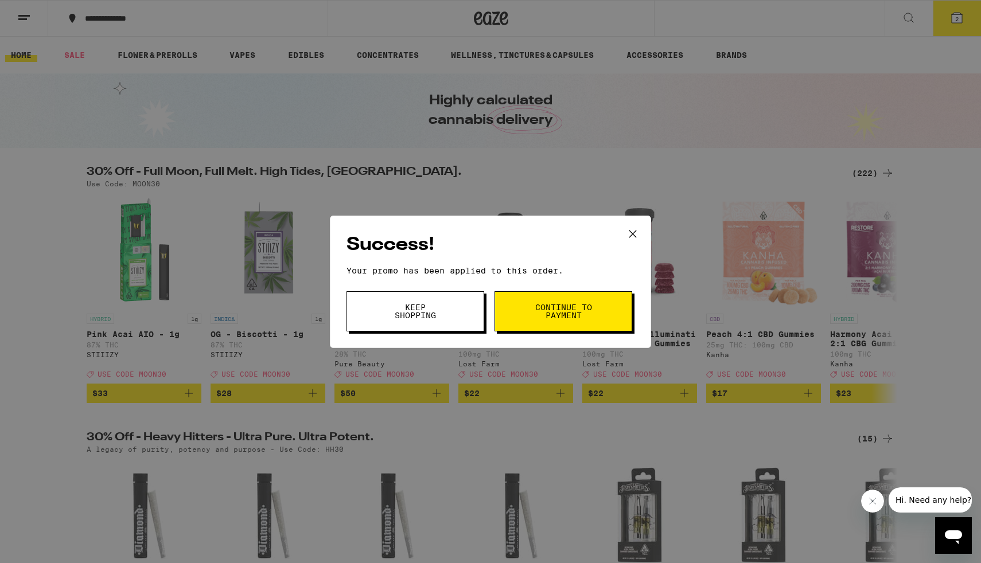
click at [536, 324] on button "Continue to payment" at bounding box center [564, 311] width 138 height 40
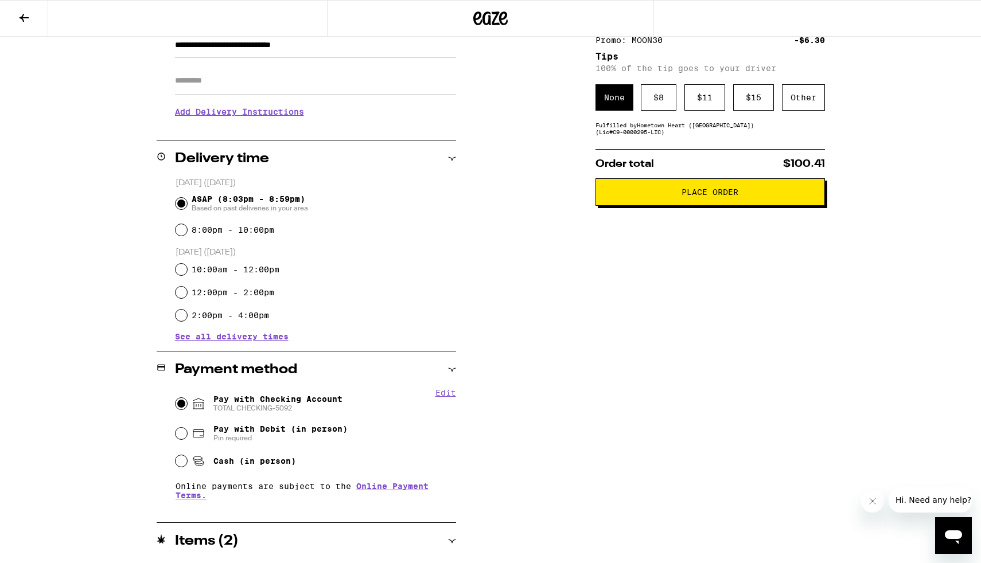
scroll to position [179, 0]
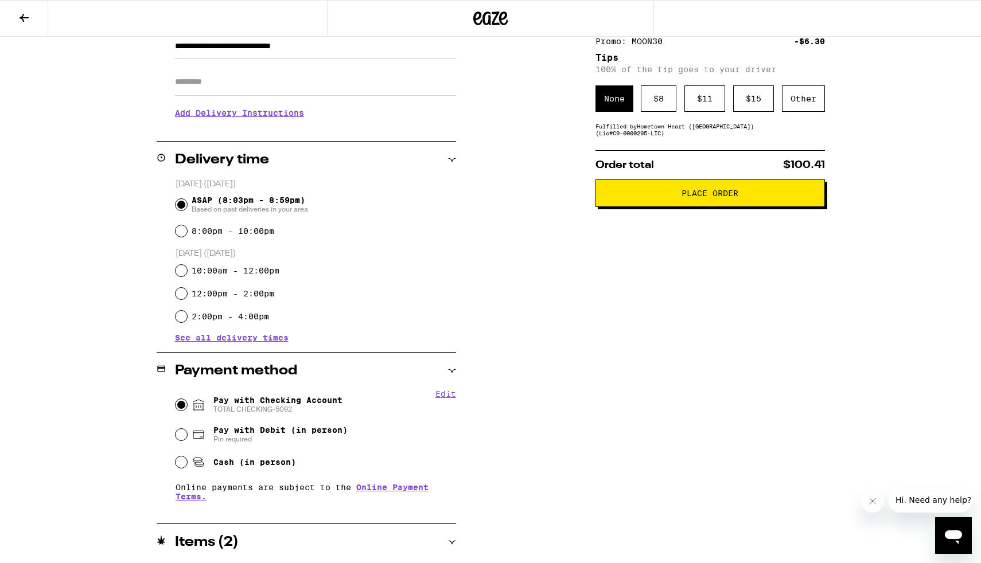
click at [263, 461] on span "Cash (in person)" at bounding box center [254, 462] width 83 height 9
click at [187, 461] on input "Cash (in person)" at bounding box center [181, 462] width 11 height 11
radio input "true"
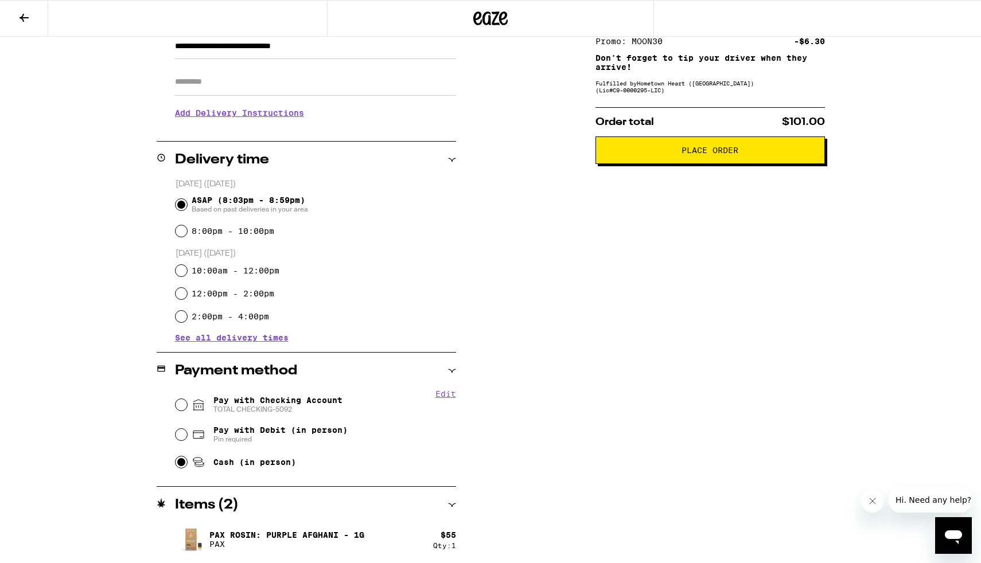
click at [320, 401] on span "Pay with Checking Account TOTAL CHECKING-5092" at bounding box center [277, 405] width 129 height 18
click at [187, 401] on input "Pay with Checking Account TOTAL CHECKING-5092" at bounding box center [181, 404] width 11 height 11
radio input "true"
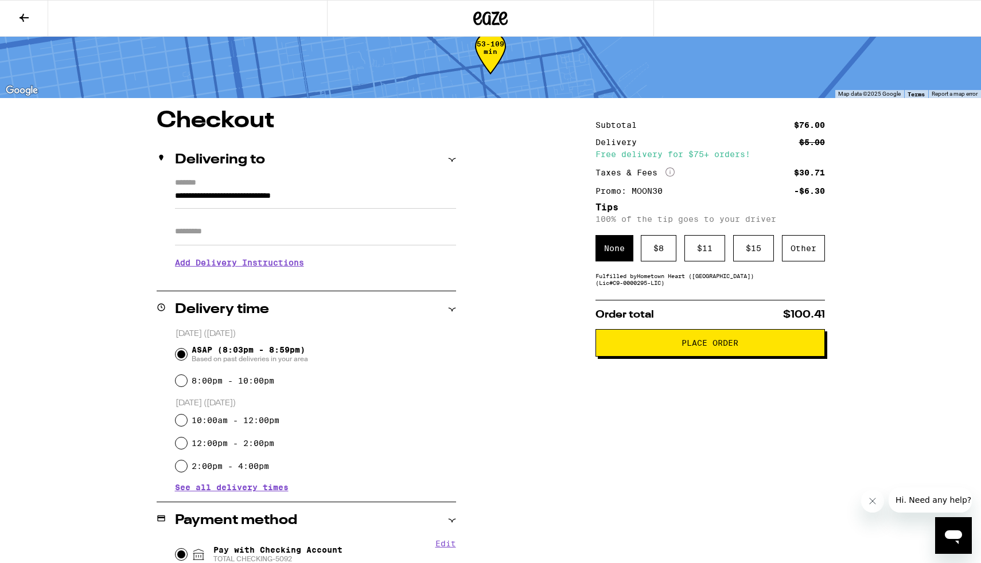
scroll to position [0, 0]
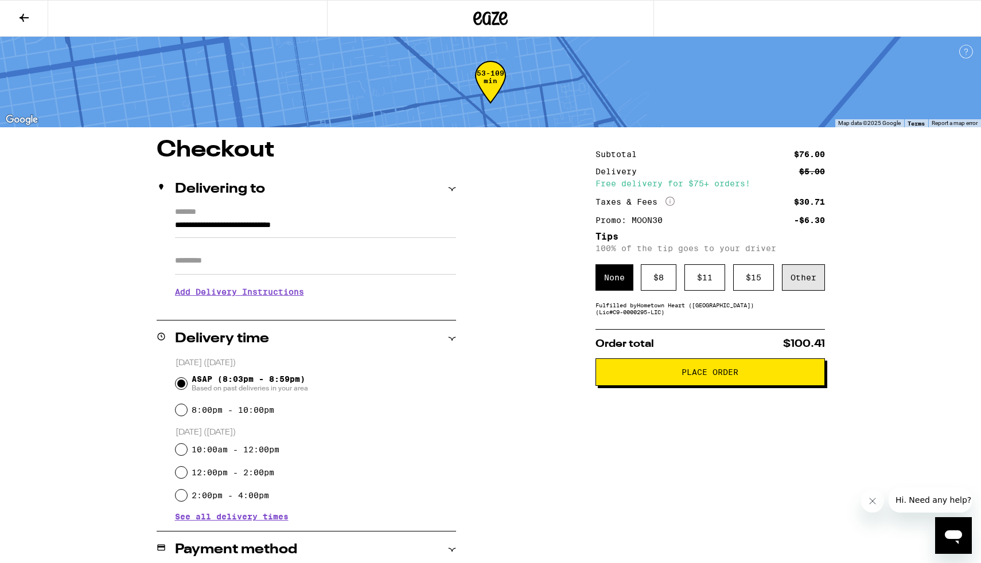
click at [804, 281] on div "Other" at bounding box center [803, 278] width 43 height 26
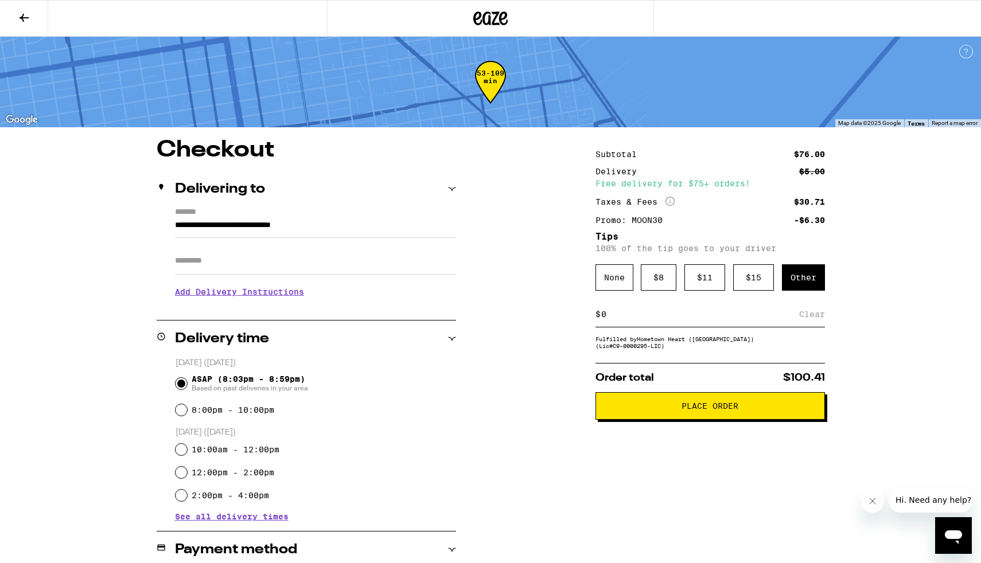
click at [664, 320] on input at bounding box center [700, 314] width 199 height 10
type input "5"
click at [808, 321] on div "Save" at bounding box center [814, 314] width 21 height 25
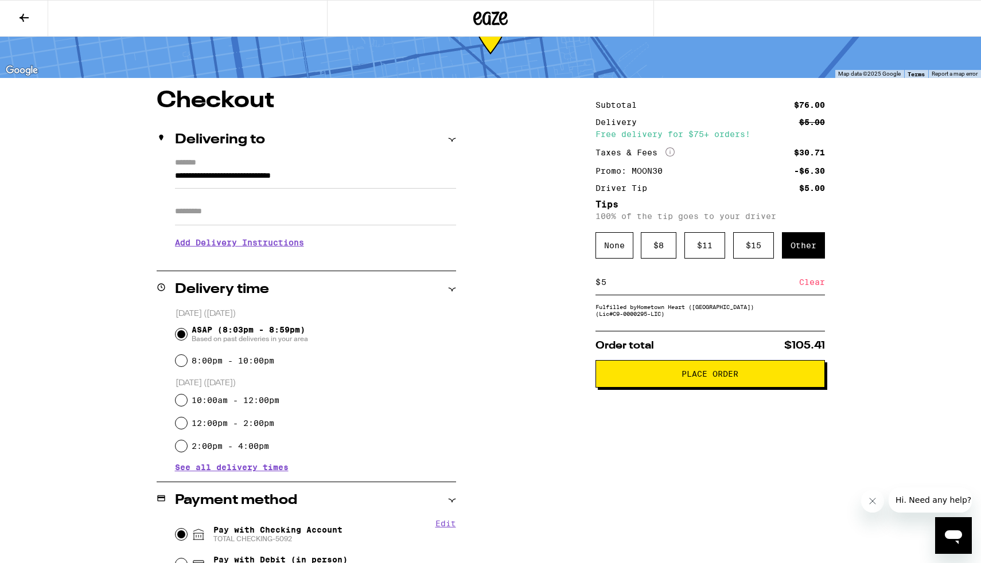
scroll to position [46, 0]
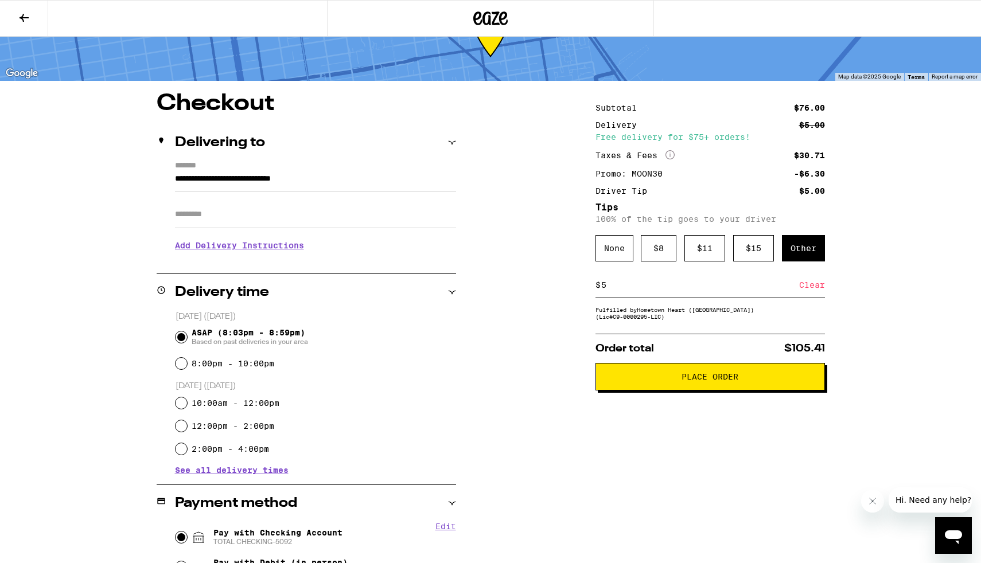
click at [714, 381] on span "Place Order" at bounding box center [710, 377] width 57 height 8
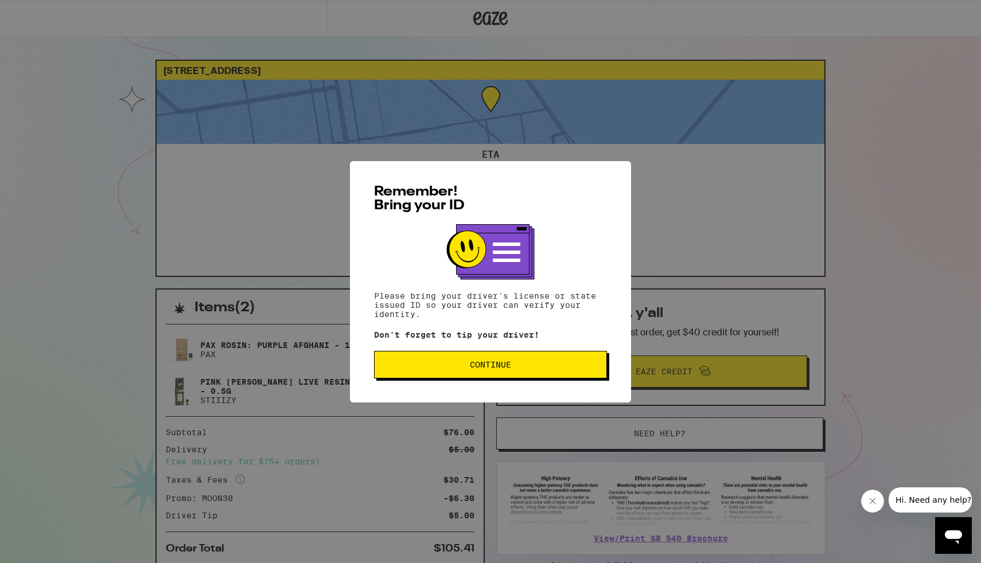
click at [456, 372] on button "Continue" at bounding box center [490, 365] width 233 height 28
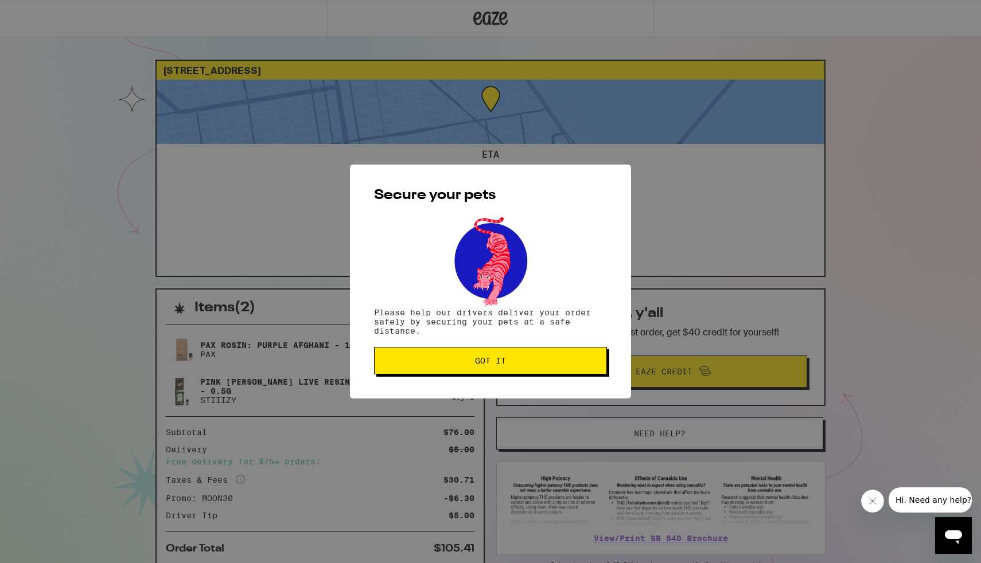
click at [448, 363] on span "Got it" at bounding box center [490, 361] width 213 height 8
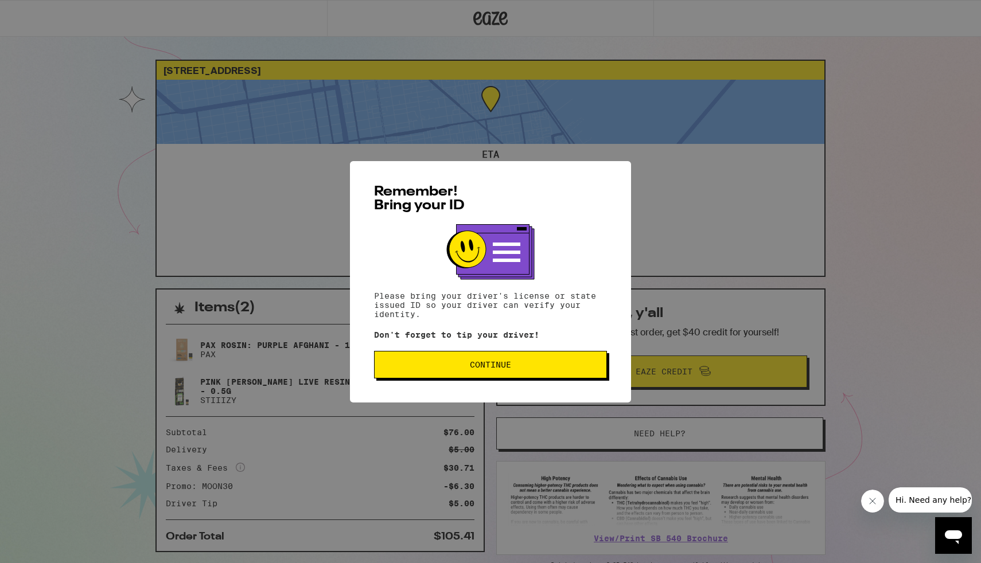
click at [400, 377] on button "Continue" at bounding box center [490, 365] width 233 height 28
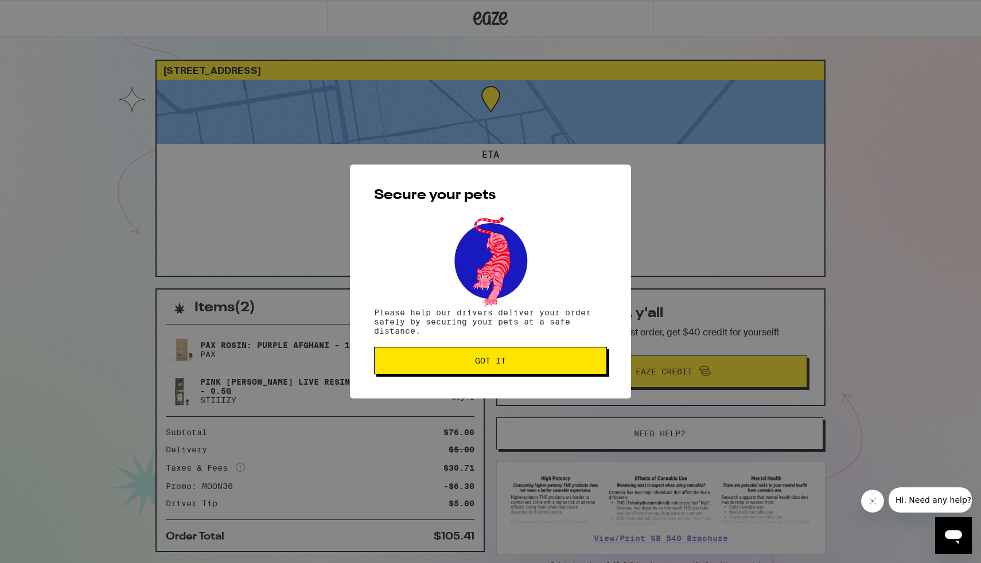
click at [406, 355] on button "Got it" at bounding box center [490, 361] width 233 height 28
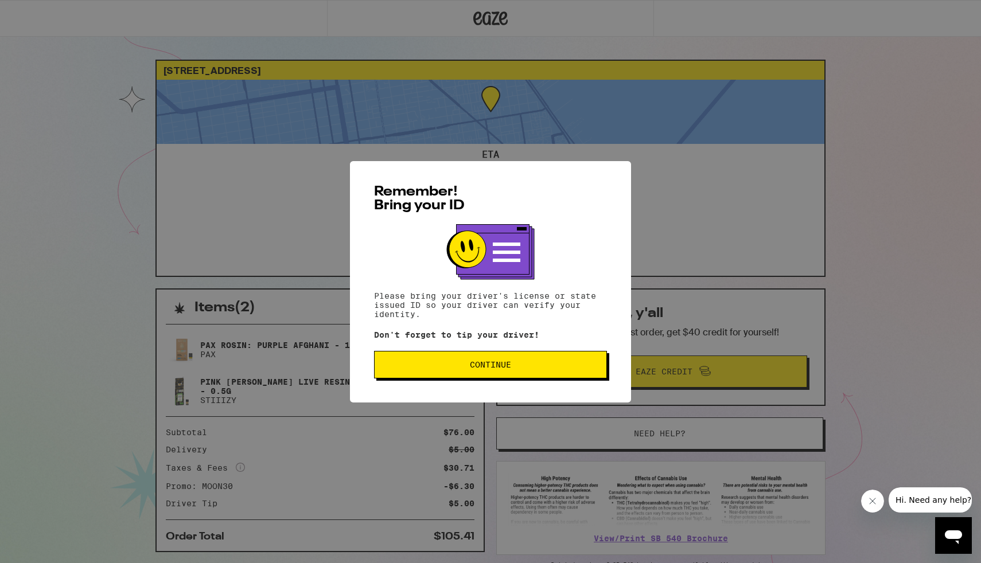
click at [388, 369] on span "Continue" at bounding box center [490, 365] width 213 height 8
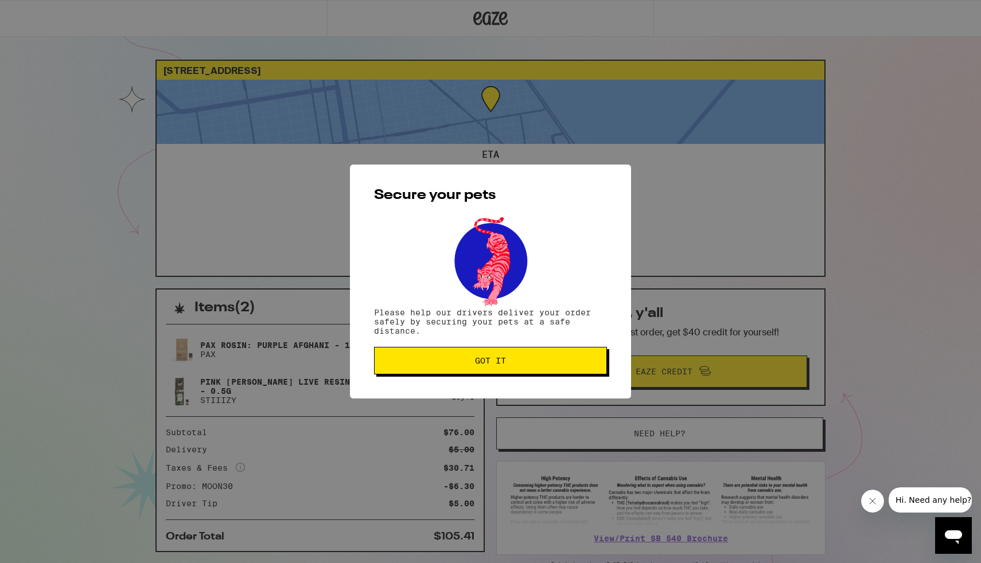
click at [390, 370] on button "Got it" at bounding box center [490, 361] width 233 height 28
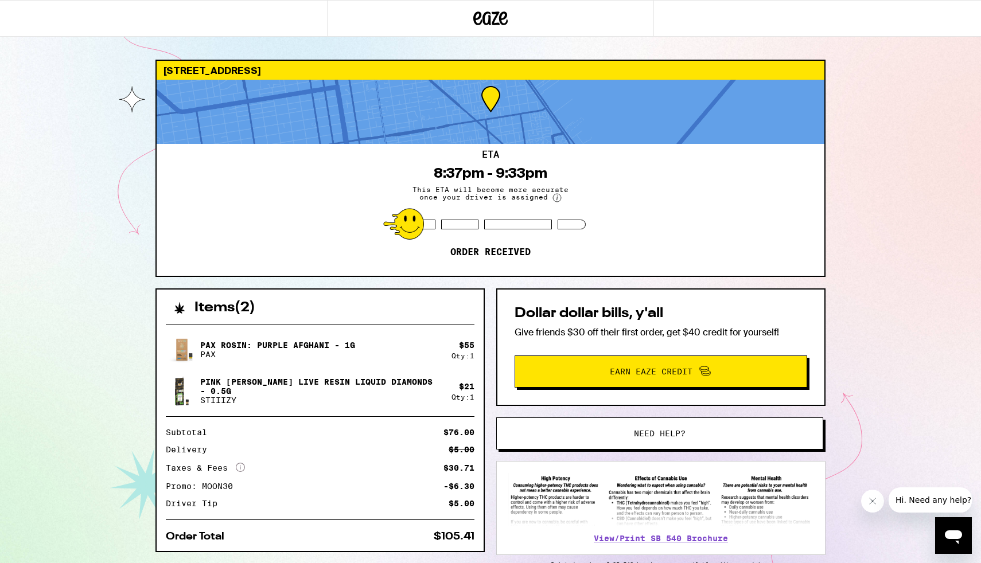
click at [557, 200] on circle at bounding box center [557, 198] width 8 height 8
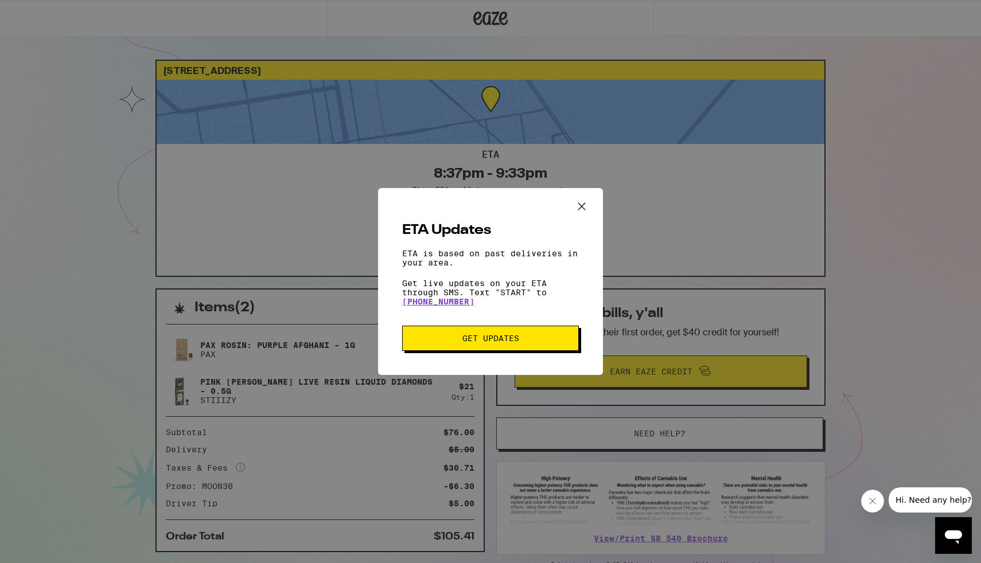
click at [494, 348] on button "Get Updates" at bounding box center [490, 338] width 177 height 25
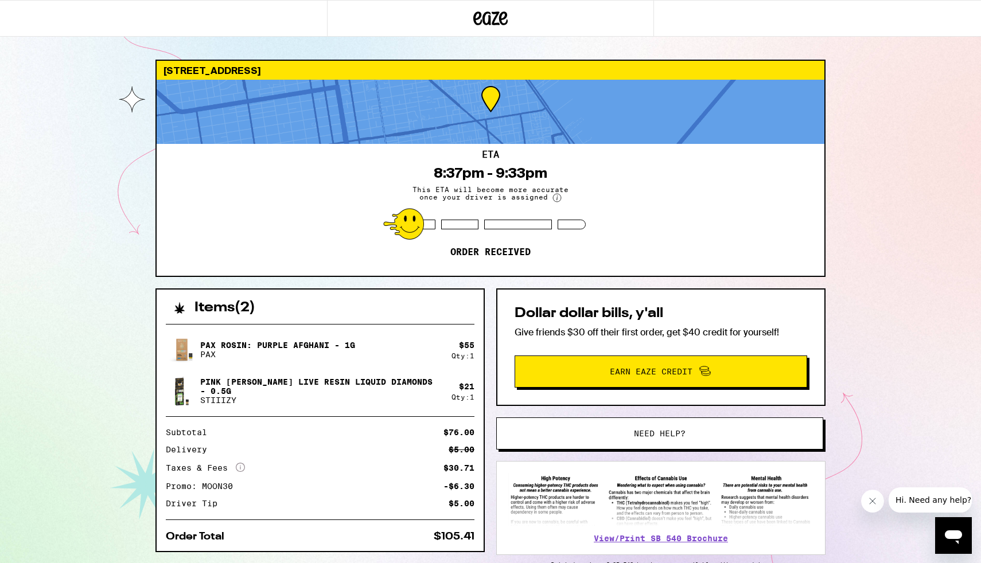
scroll to position [65, 0]
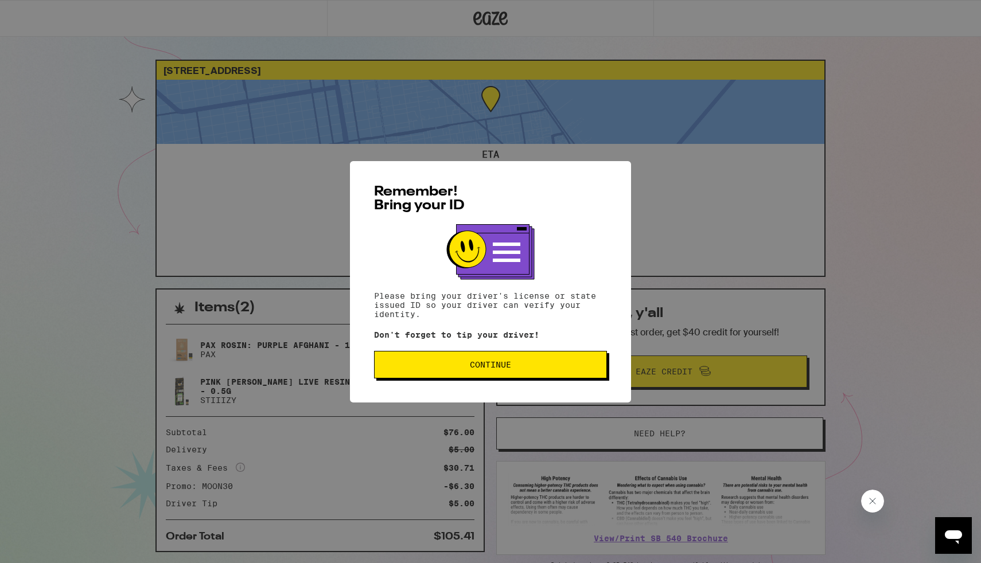
click at [430, 369] on span "Continue" at bounding box center [490, 365] width 213 height 8
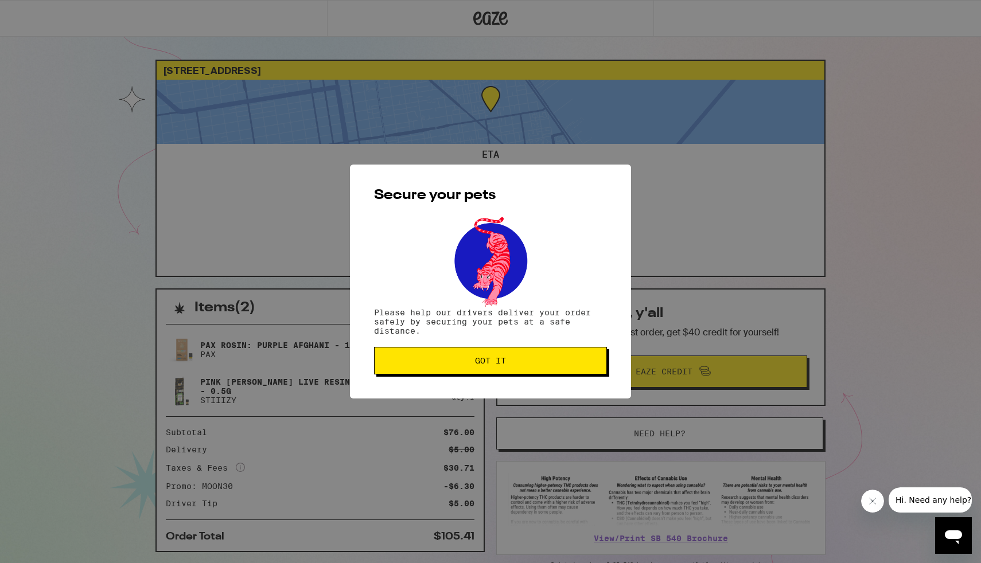
click at [435, 354] on button "Got it" at bounding box center [490, 361] width 233 height 28
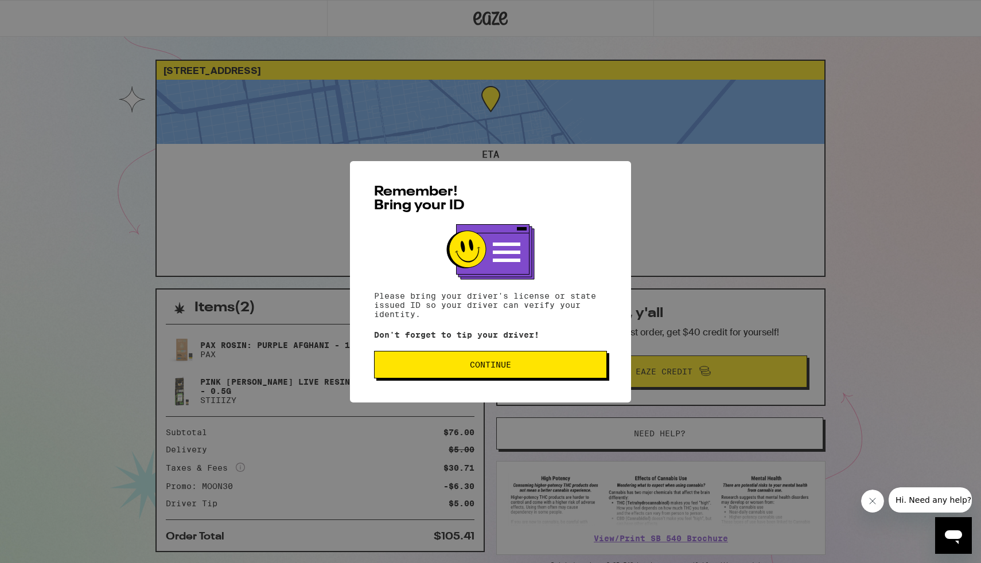
click at [452, 377] on button "Continue" at bounding box center [490, 365] width 233 height 28
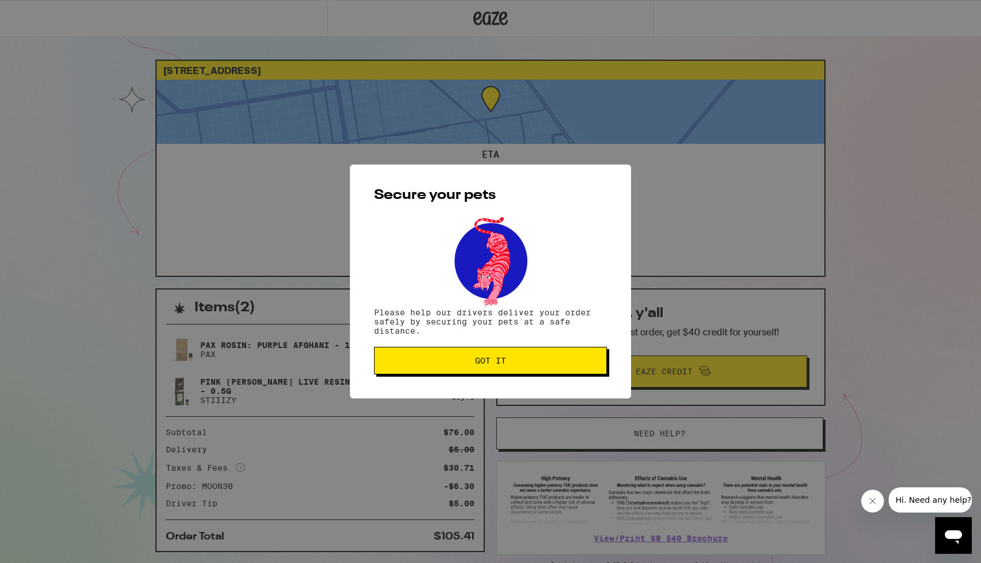
click at [453, 361] on span "Got it" at bounding box center [490, 361] width 213 height 8
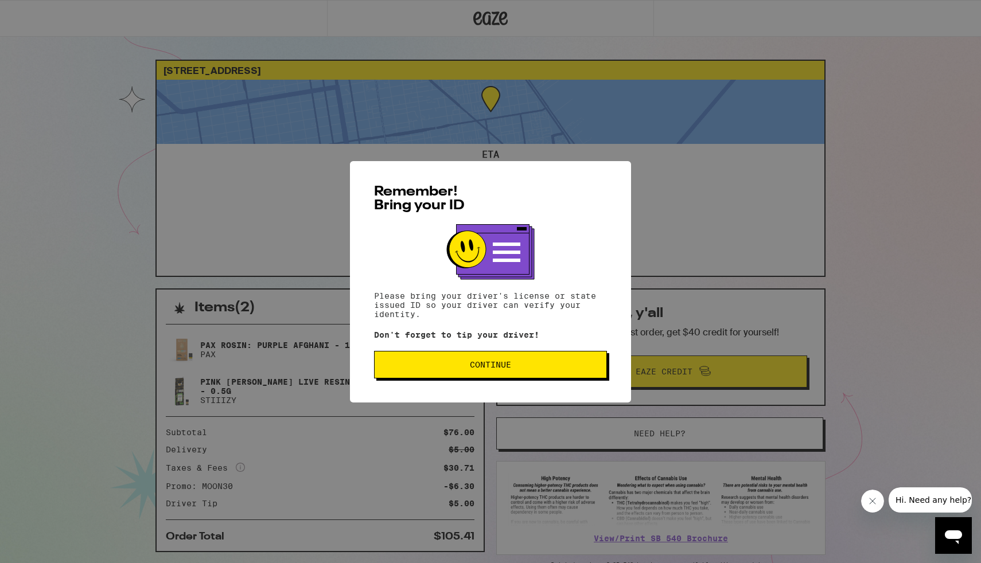
click at [435, 373] on button "Continue" at bounding box center [490, 365] width 233 height 28
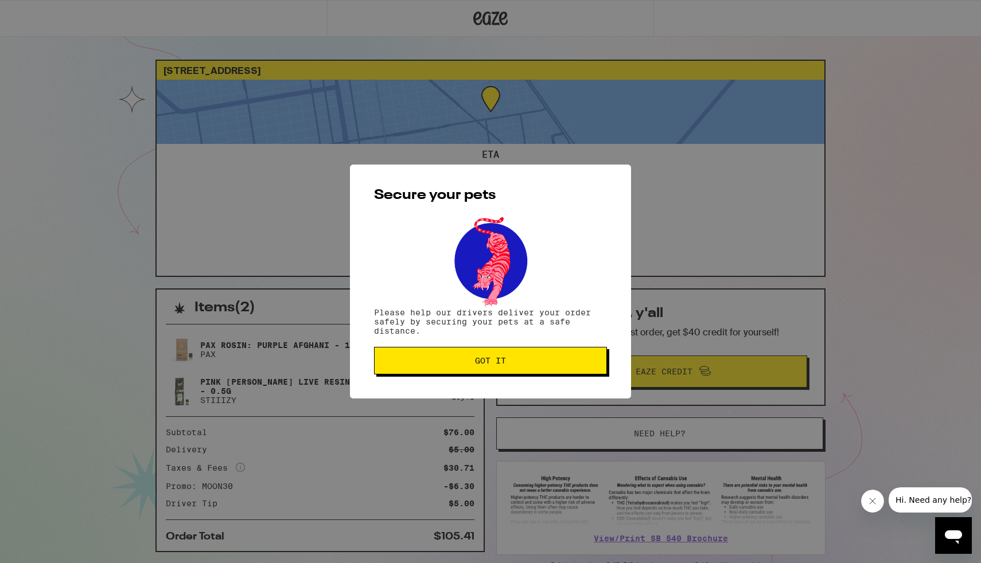
click at [435, 373] on button "Got it" at bounding box center [490, 361] width 233 height 28
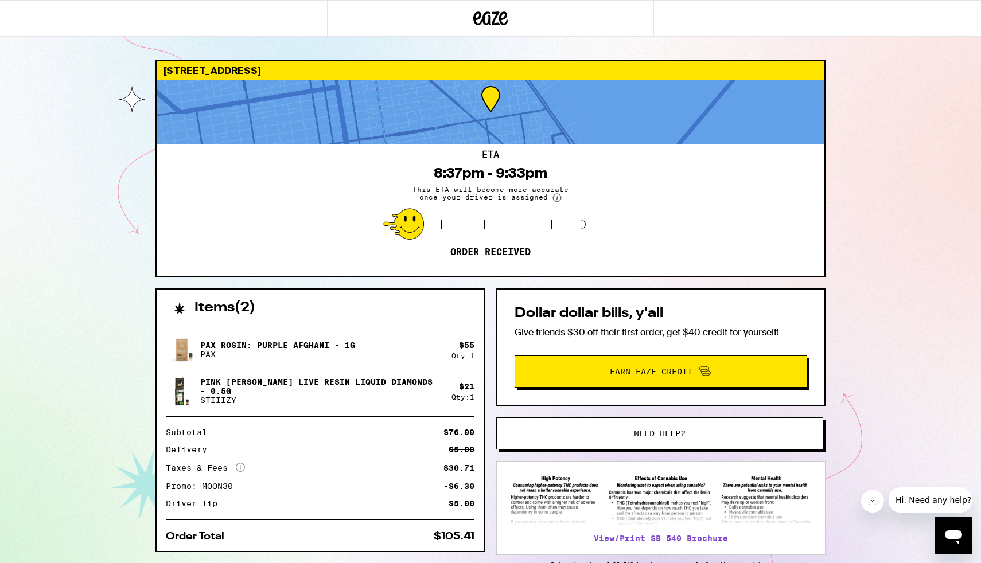
click at [572, 429] on button "Need help?" at bounding box center [659, 434] width 327 height 32
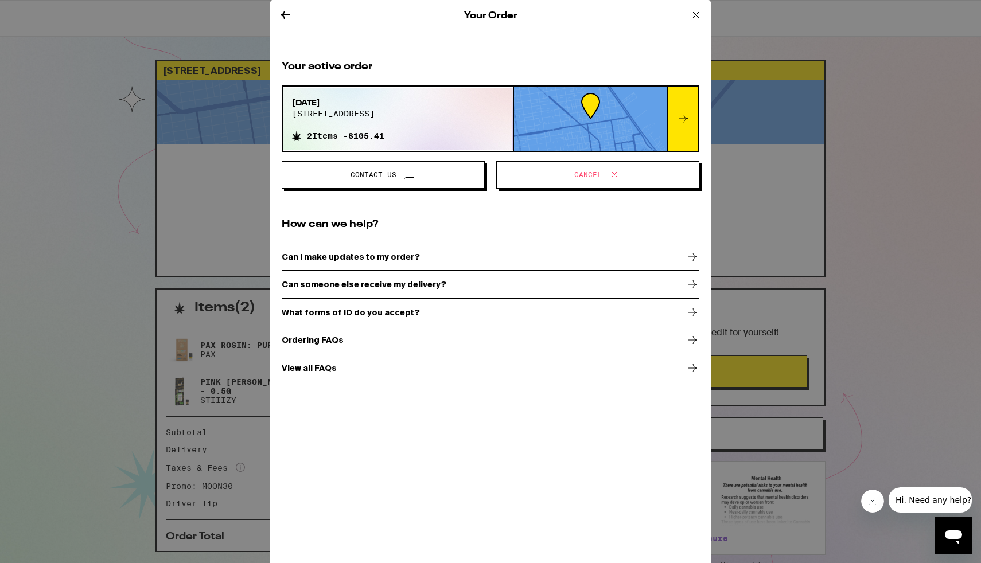
click at [354, 340] on div "Ordering FAQs" at bounding box center [491, 340] width 418 height 29
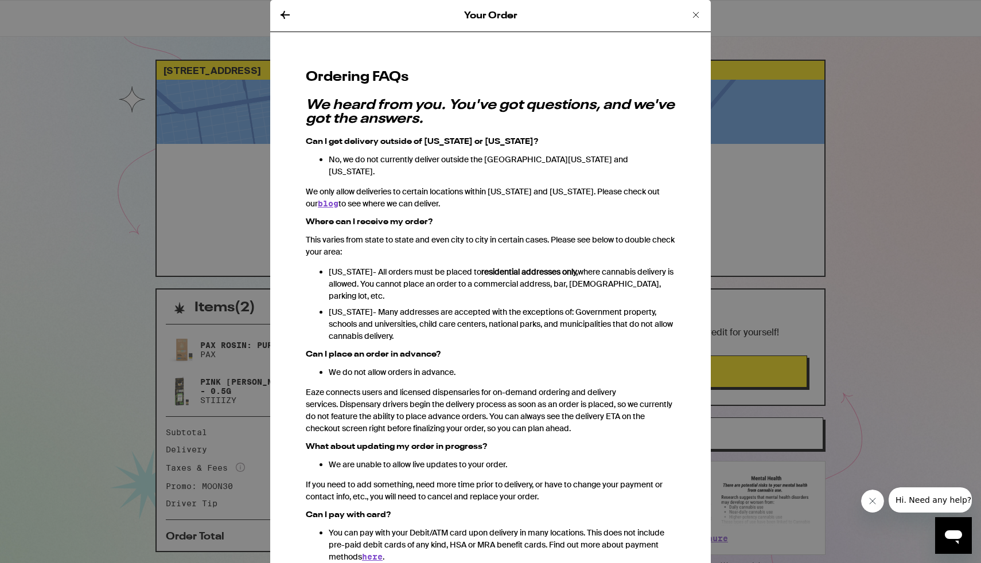
click at [286, 15] on icon at bounding box center [285, 15] width 9 height 8
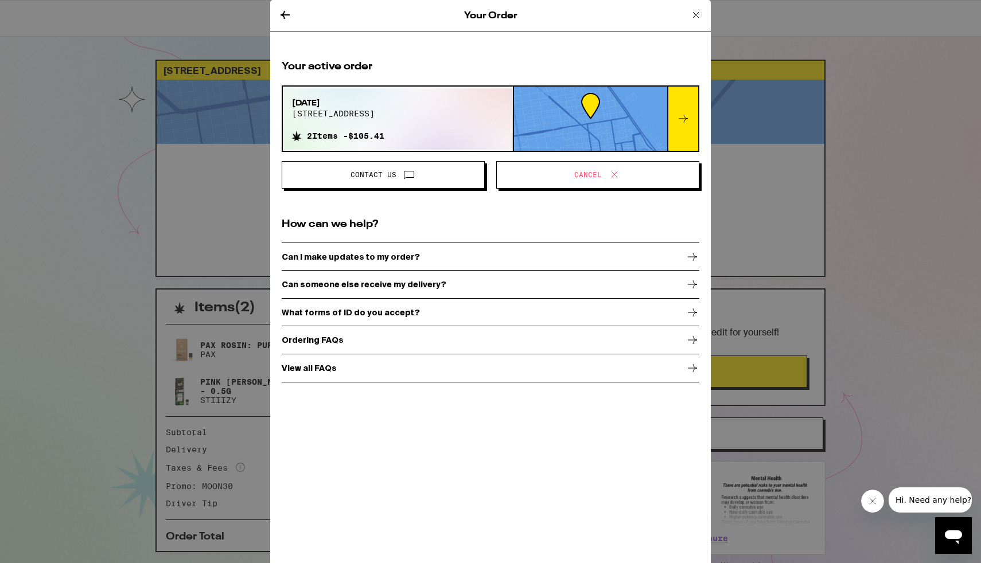
click at [685, 124] on icon at bounding box center [683, 119] width 14 height 14
click at [283, 17] on icon at bounding box center [285, 15] width 9 height 8
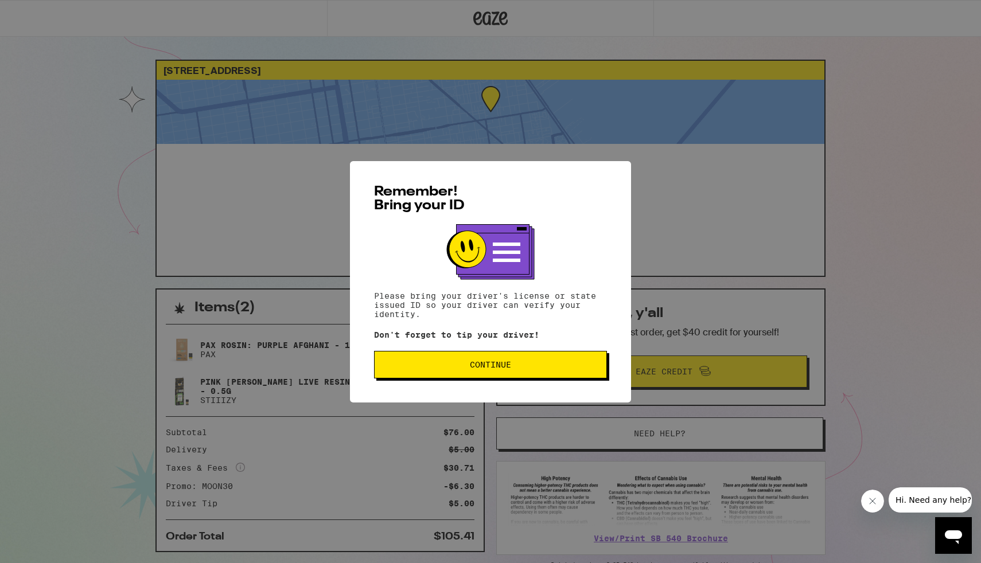
click at [442, 360] on button "Continue" at bounding box center [490, 365] width 233 height 28
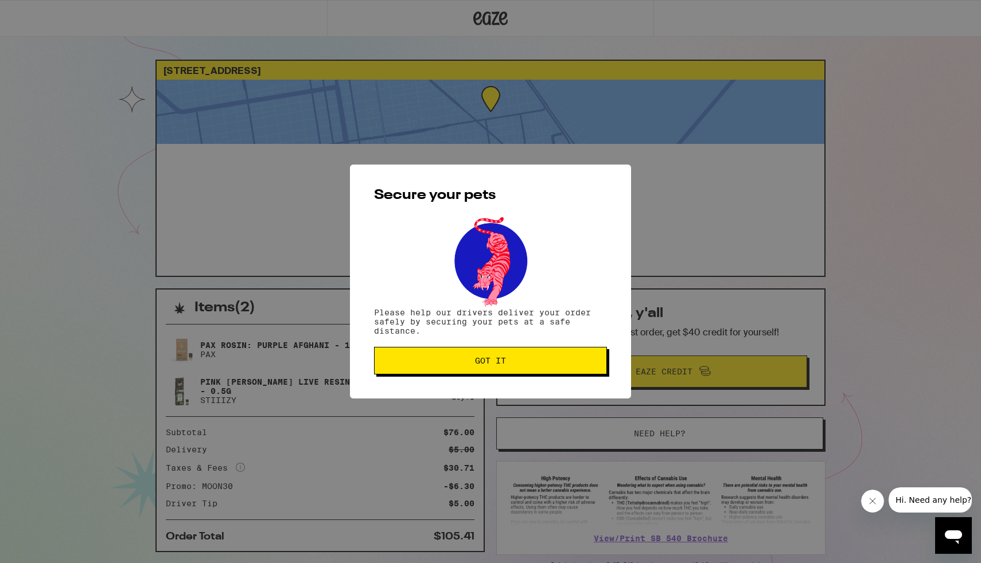
click at [442, 360] on span "Got it" at bounding box center [490, 361] width 213 height 8
